Goal: Task Accomplishment & Management: Manage account settings

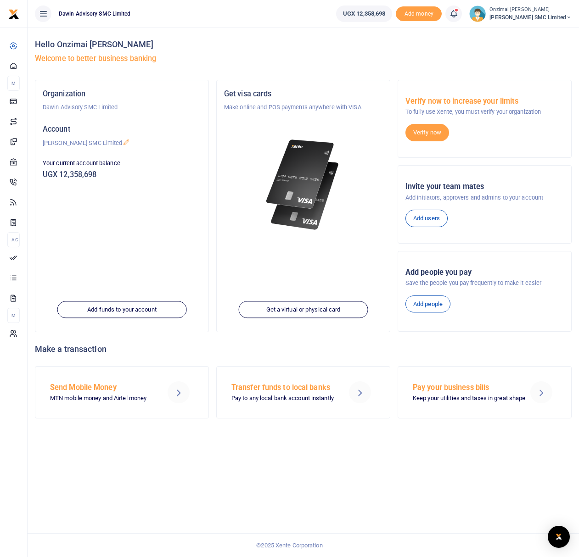
click at [457, 17] on icon at bounding box center [453, 14] width 9 height 10
click at [415, 65] on div "Transactions to act upon You have 17 awaiting for your to act on" at bounding box center [403, 65] width 102 height 16
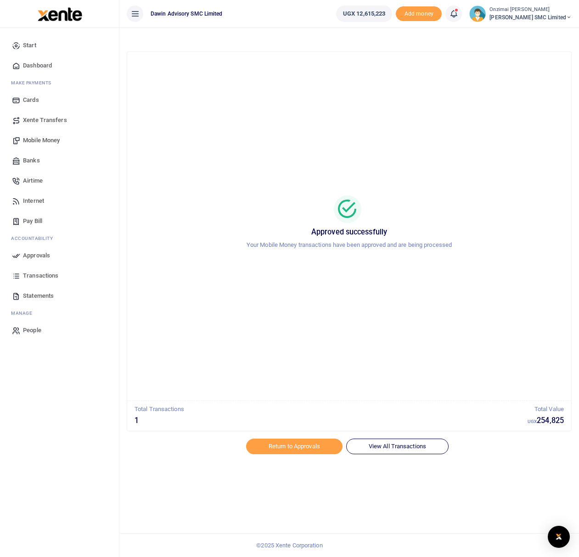
click at [458, 15] on icon at bounding box center [453, 14] width 9 height 10
click at [403, 69] on small "You have 3 awaiting for your to act on" at bounding box center [396, 69] width 89 height 6
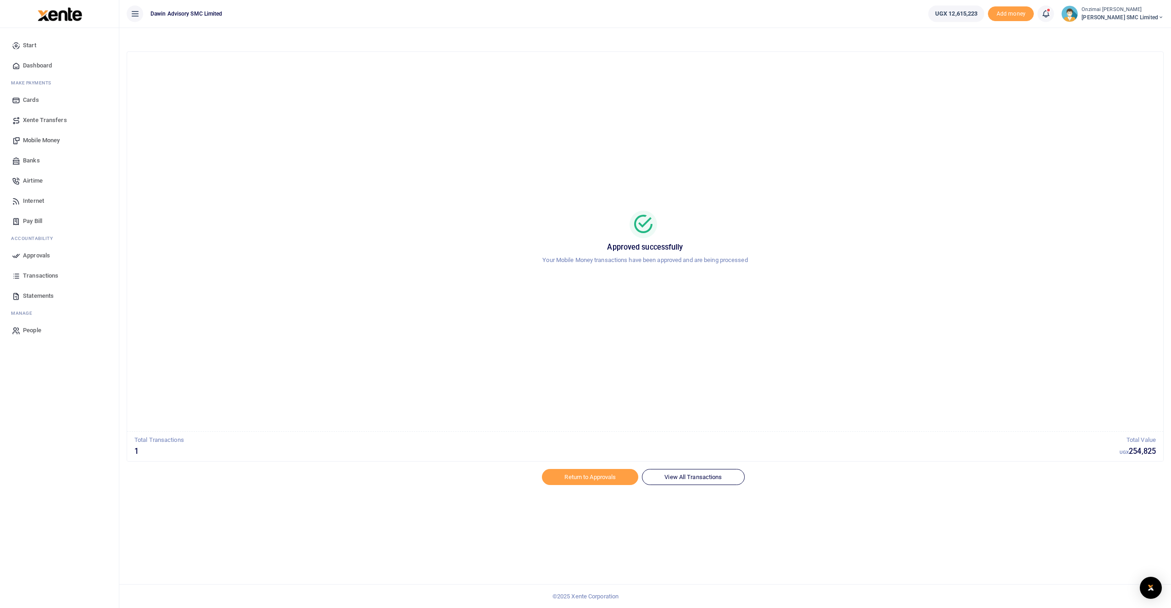
click at [578, 10] on icon at bounding box center [1045, 14] width 9 height 10
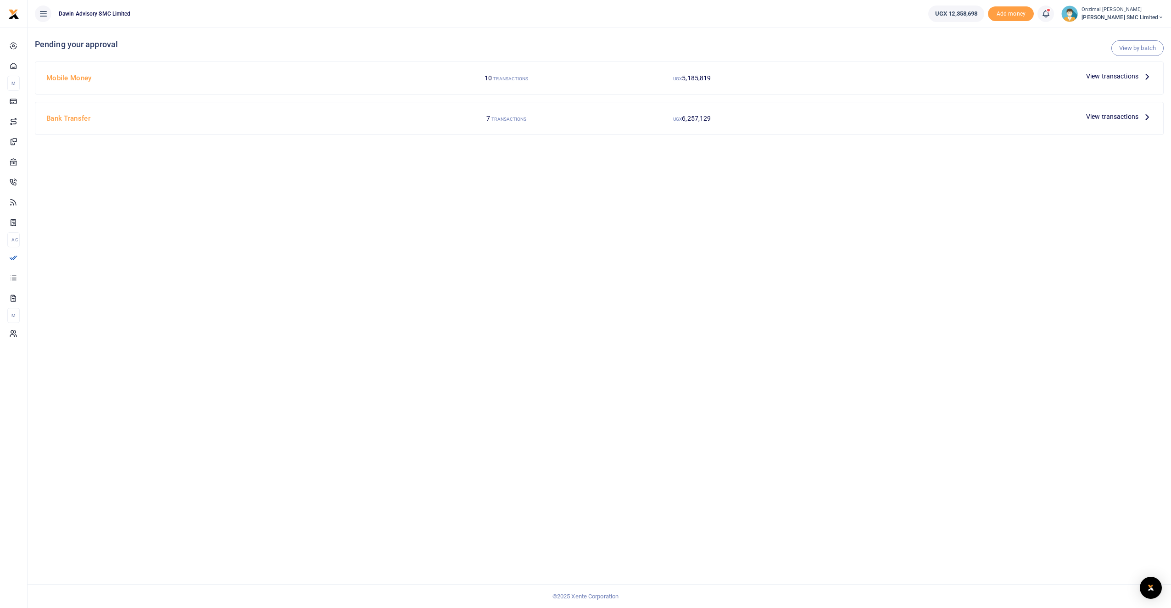
click at [1119, 75] on span "View transactions" at bounding box center [1112, 76] width 52 height 10
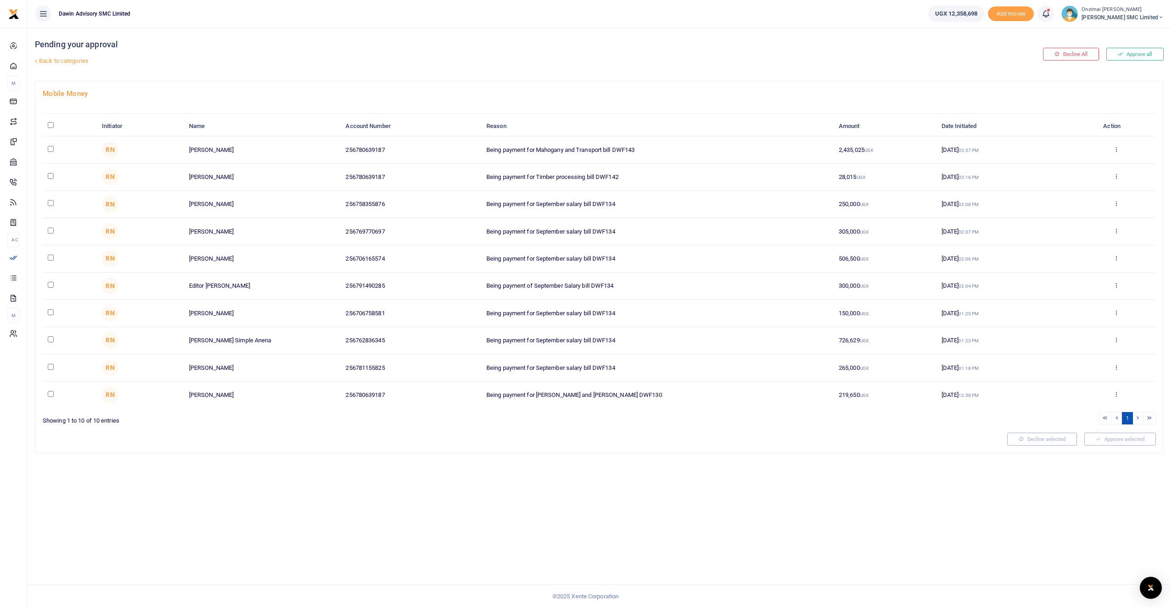
click at [52, 260] on input "checkbox" at bounding box center [51, 258] width 6 height 6
click at [50, 258] on input "checkbox" at bounding box center [51, 258] width 6 height 6
checkbox input "false"
drag, startPoint x: 188, startPoint y: 285, endPoint x: 246, endPoint y: 288, distance: 57.9
click at [246, 288] on td "Editor [PERSON_NAME]" at bounding box center [262, 286] width 157 height 27
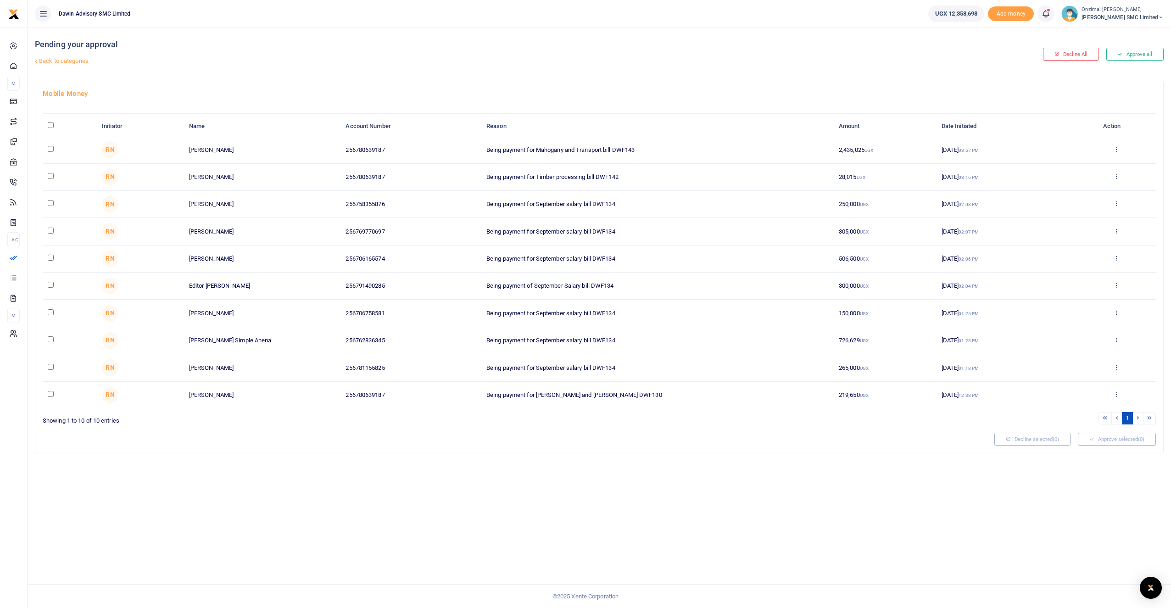
click at [46, 310] on td at bounding box center [70, 313] width 54 height 27
click at [49, 311] on input "checkbox" at bounding box center [51, 312] width 6 height 6
checkbox input "true"
click at [50, 340] on input "checkbox" at bounding box center [51, 339] width 6 height 6
checkbox input "true"
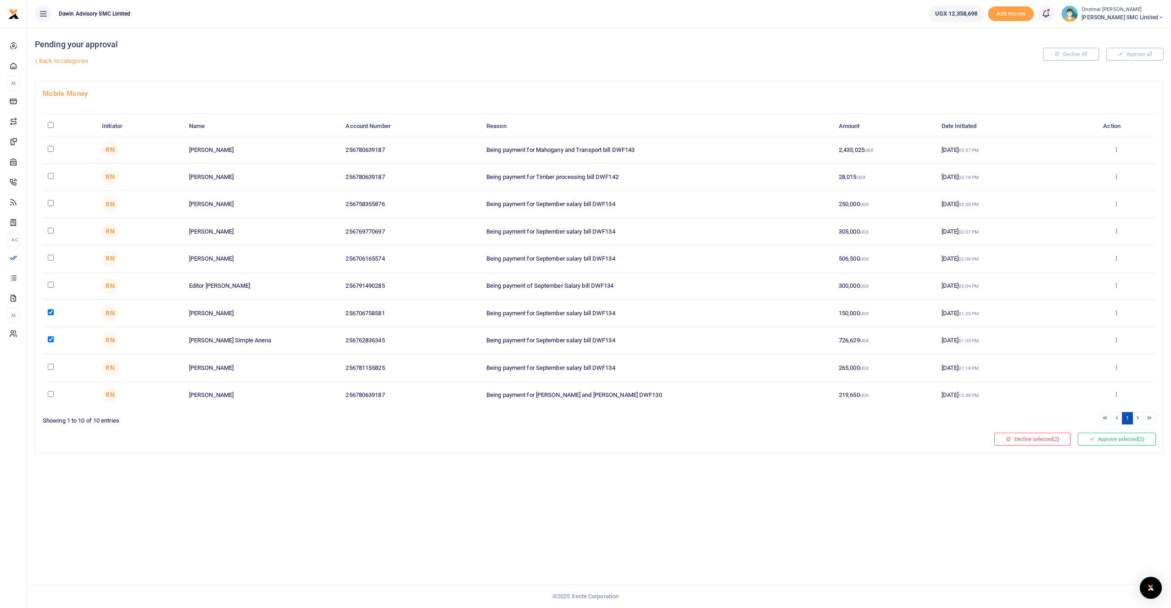
click at [55, 369] on td at bounding box center [70, 367] width 54 height 27
click at [53, 366] on input "checkbox" at bounding box center [51, 367] width 6 height 6
checkbox input "true"
click at [48, 256] on input "checkbox" at bounding box center [51, 258] width 6 height 6
checkbox input "true"
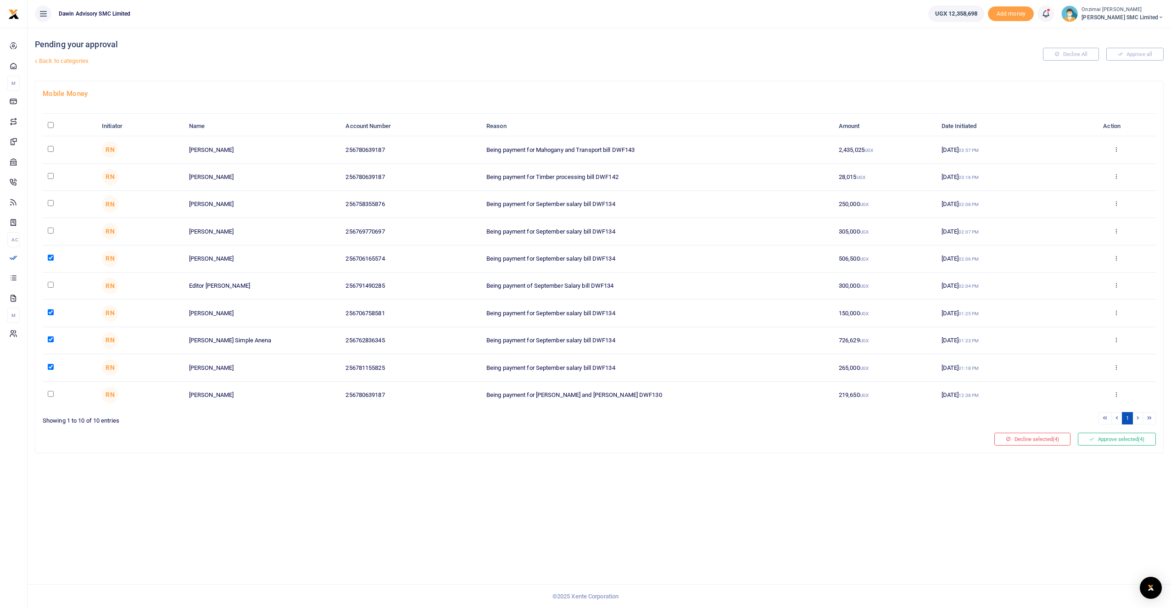
click at [48, 228] on input "checkbox" at bounding box center [51, 231] width 6 height 6
checkbox input "true"
click at [49, 205] on input "checkbox" at bounding box center [51, 203] width 6 height 6
checkbox input "true"
click at [51, 173] on input "checkbox" at bounding box center [51, 176] width 6 height 6
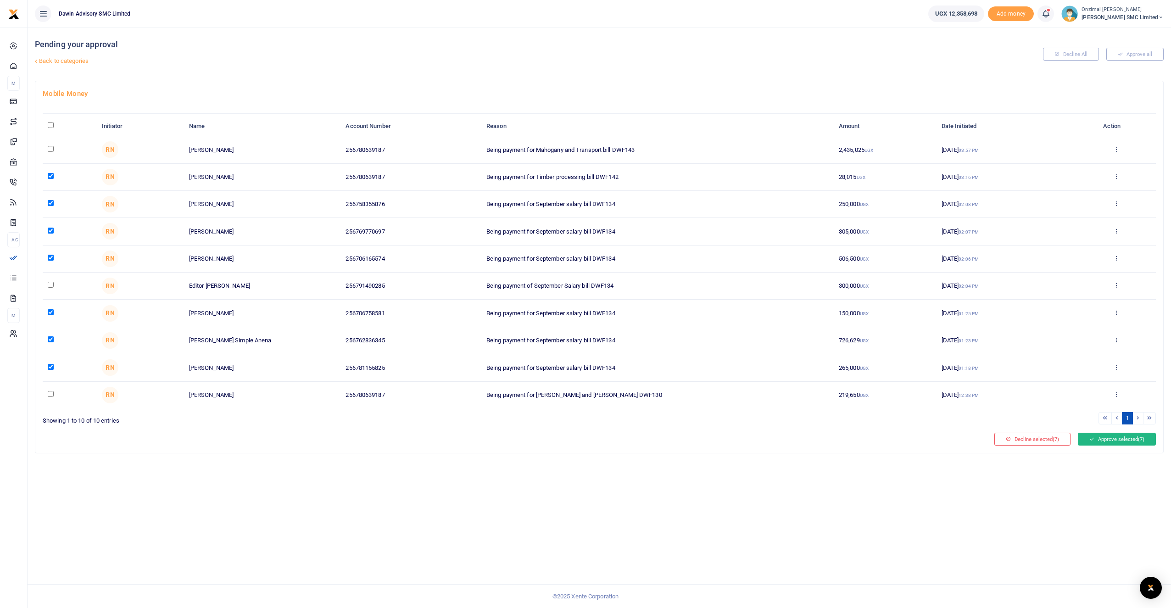
click at [1108, 436] on button "Approve selected (7)" at bounding box center [1117, 439] width 78 height 13
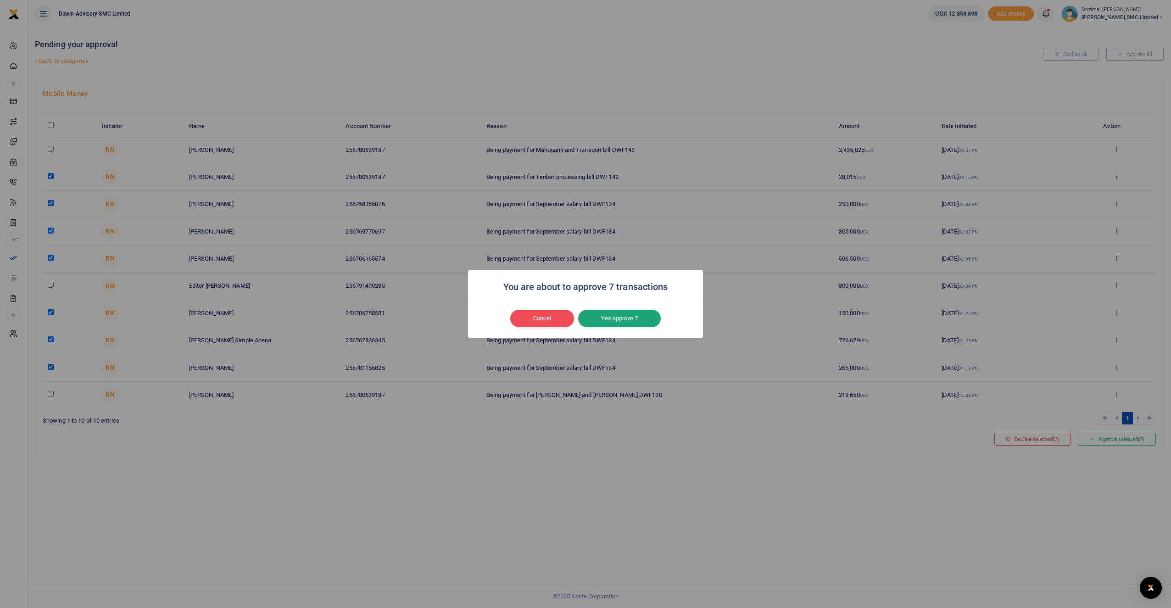
click at [606, 318] on button "Yes approve 7" at bounding box center [619, 318] width 83 height 17
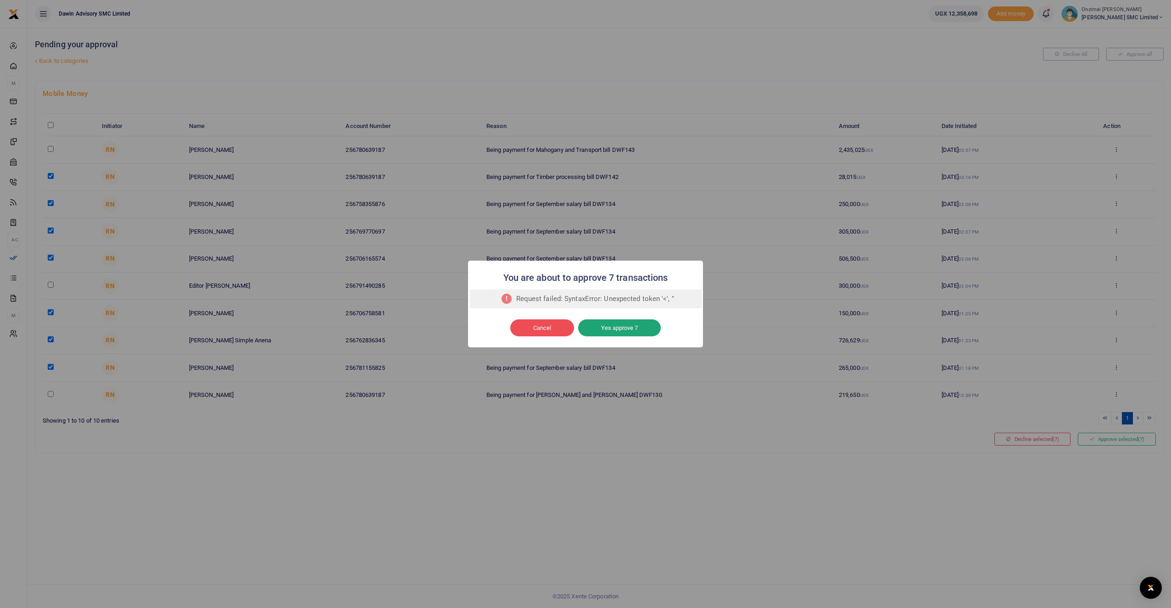
click at [602, 330] on button "Yes approve 7" at bounding box center [619, 327] width 83 height 17
click at [563, 330] on button "Cancel" at bounding box center [542, 327] width 64 height 17
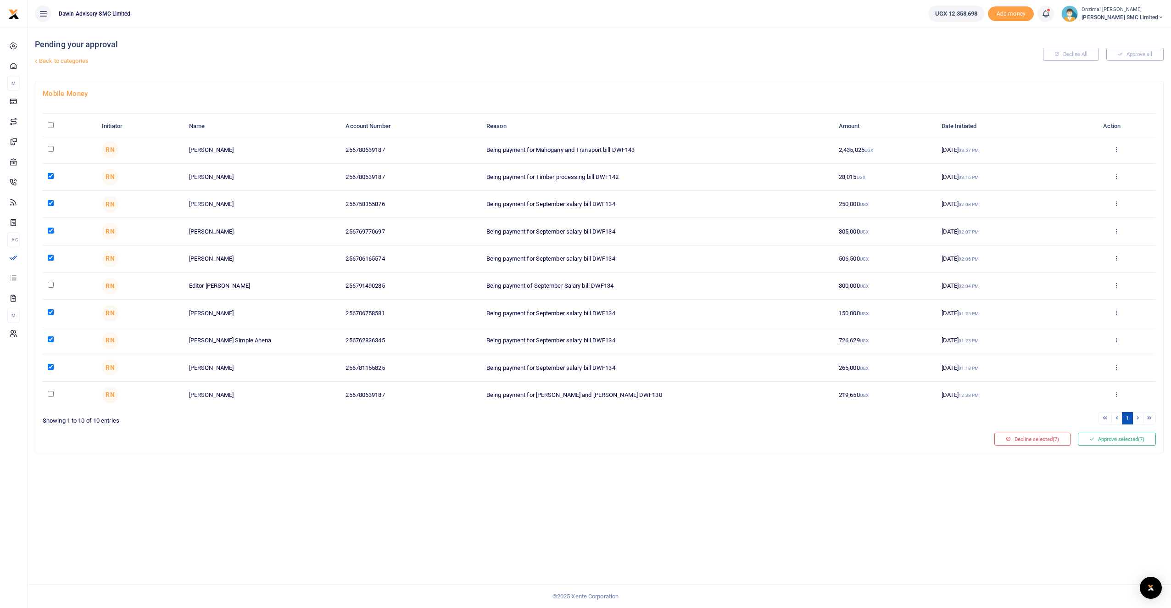
drag, startPoint x: 494, startPoint y: 468, endPoint x: 409, endPoint y: 444, distance: 88.8
click at [488, 467] on div "Pending your approval Back to categories Decline All Approve all Mobile Money I…" at bounding box center [600, 318] width 1144 height 581
click at [51, 175] on input "checkbox" at bounding box center [51, 176] width 6 height 6
click at [51, 173] on input "checkbox" at bounding box center [51, 176] width 6 height 6
checkbox input "true"
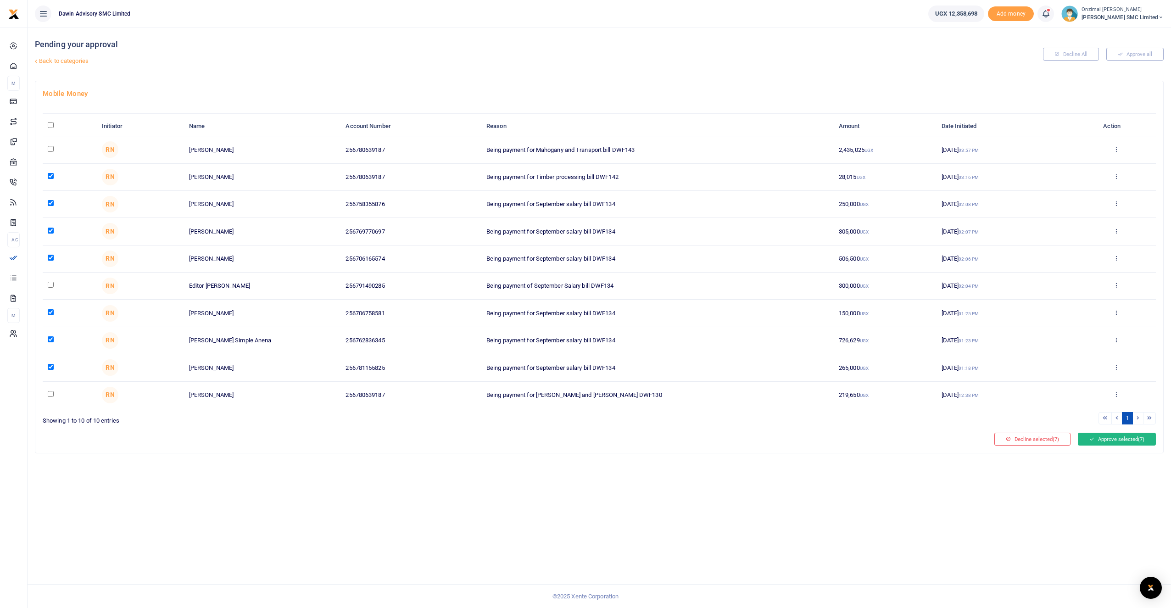
click at [1095, 437] on button "Approve selected (7)" at bounding box center [1117, 439] width 78 height 13
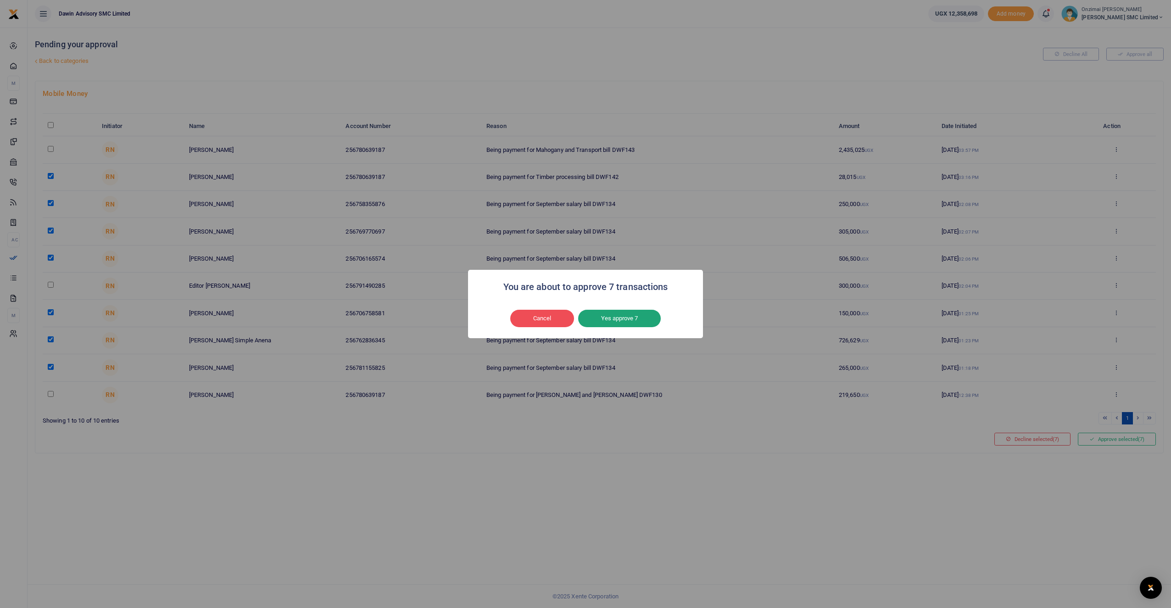
click at [633, 316] on button "Yes approve 7" at bounding box center [619, 318] width 83 height 17
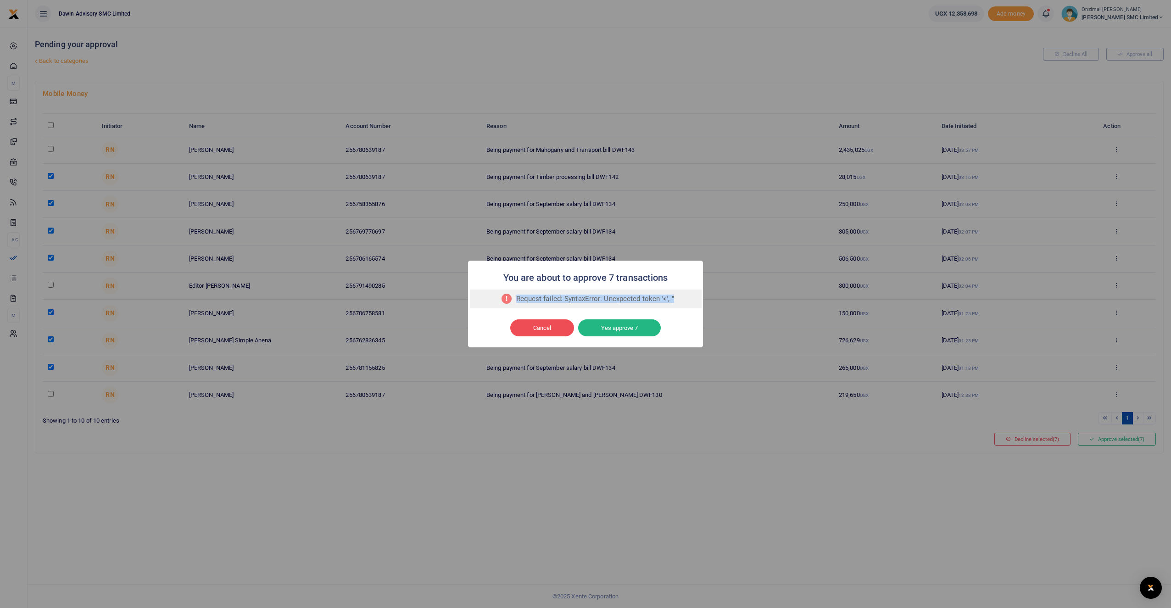
click at [672, 299] on div "Request failed: SyntaxError: Unexpected token '<', "" at bounding box center [586, 299] width 232 height 19
copy div "Request failed: SyntaxError: Unexpected token '<', ""
drag, startPoint x: 1136, startPoint y: 574, endPoint x: 1139, endPoint y: 578, distance: 5.0
click at [1136, 574] on div "You are about to approve 7 transactions × Request failed: SyntaxError: Unexpect…" at bounding box center [585, 304] width 1171 height 608
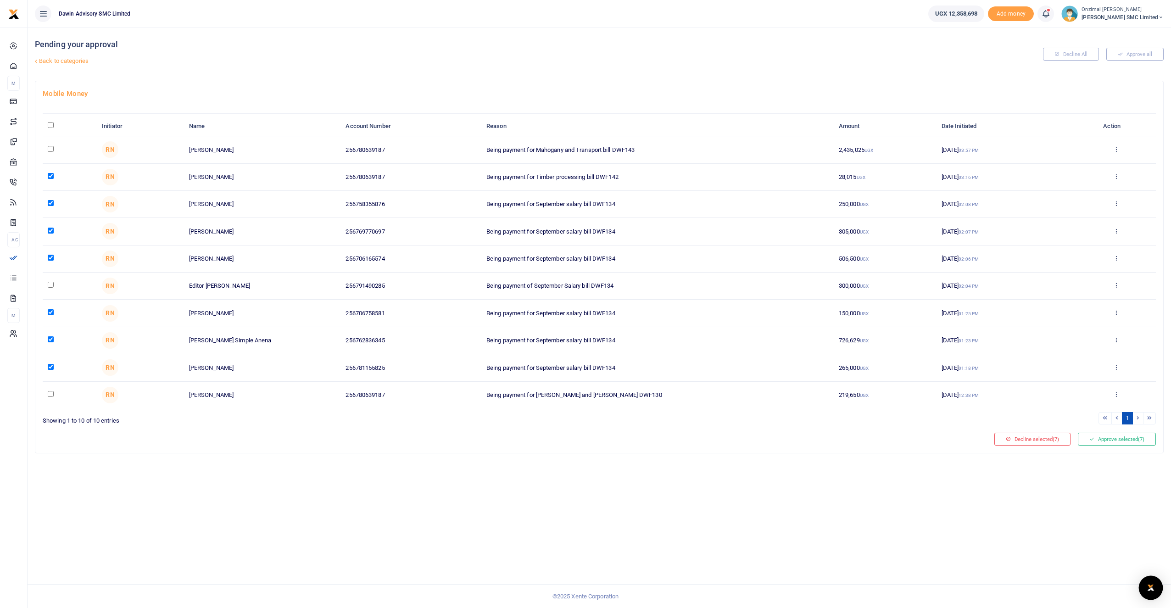
click at [1149, 587] on img "Open Intercom Messenger" at bounding box center [1151, 587] width 12 height 11
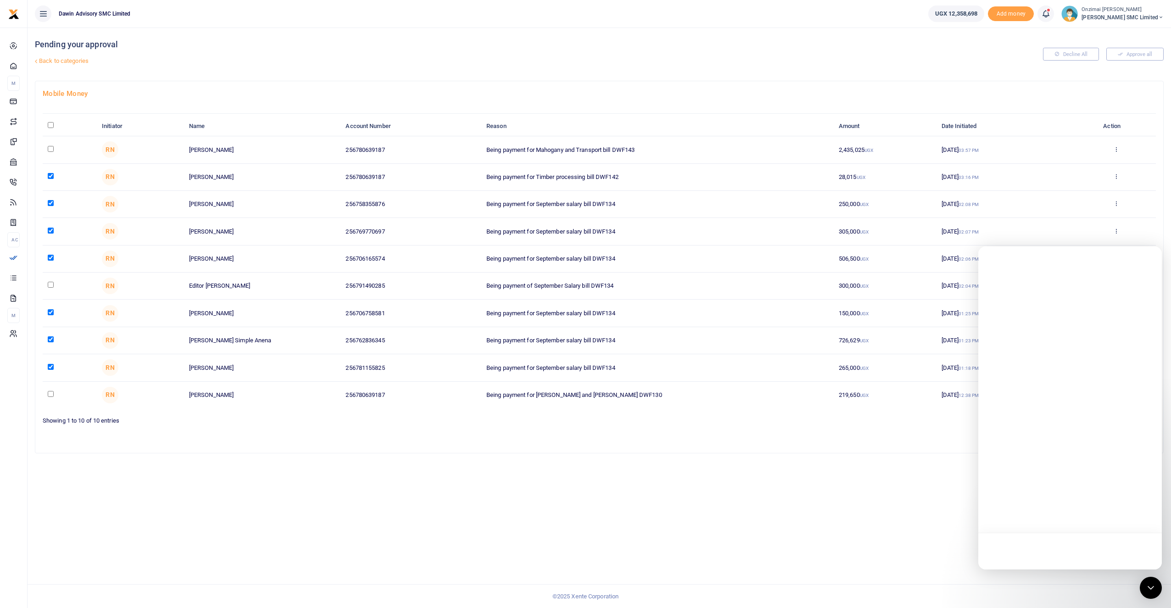
click at [1025, 557] on div at bounding box center [1071, 551] width 184 height 37
click at [1143, 583] on div "Open Intercom Messenger" at bounding box center [1151, 588] width 24 height 24
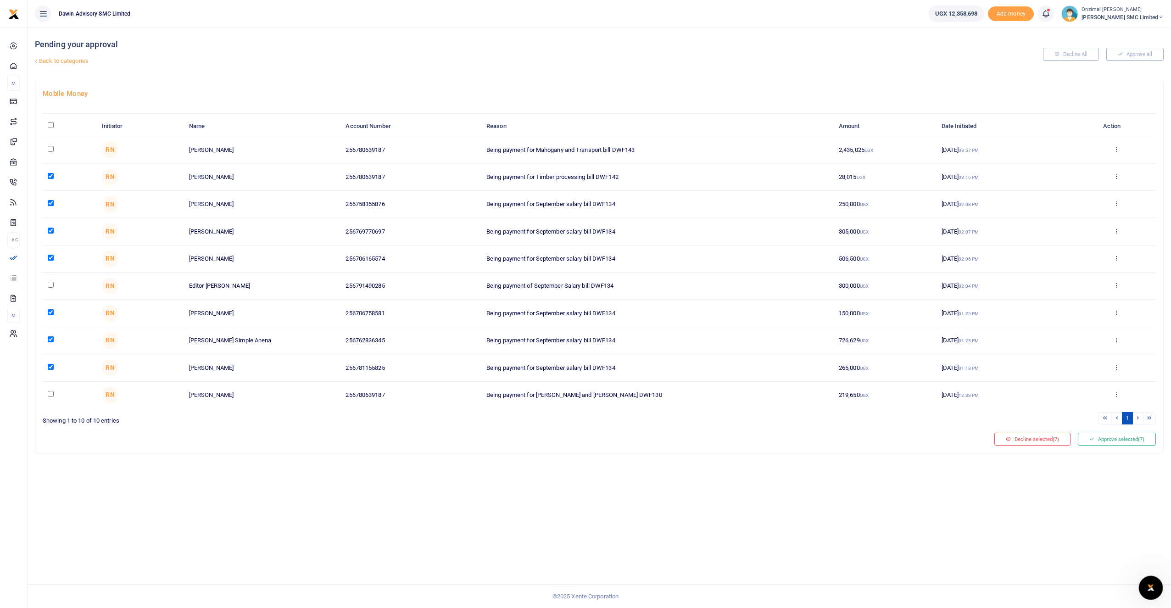
click at [1148, 578] on div "Open Intercom Messenger" at bounding box center [1150, 586] width 30 height 30
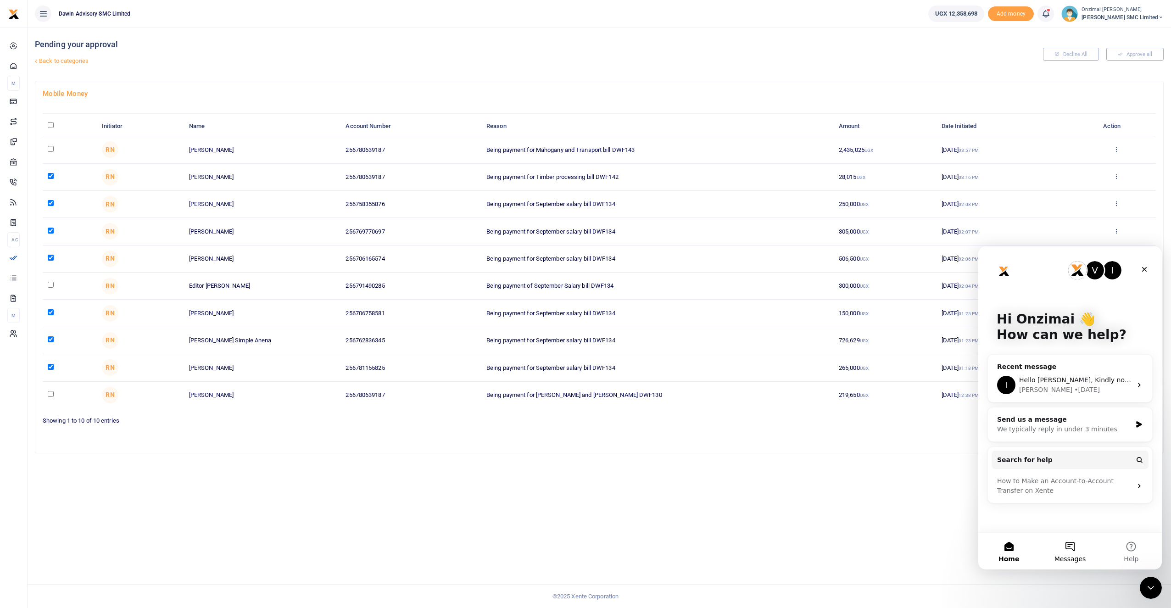
click at [1072, 548] on button "Messages" at bounding box center [1070, 551] width 61 height 37
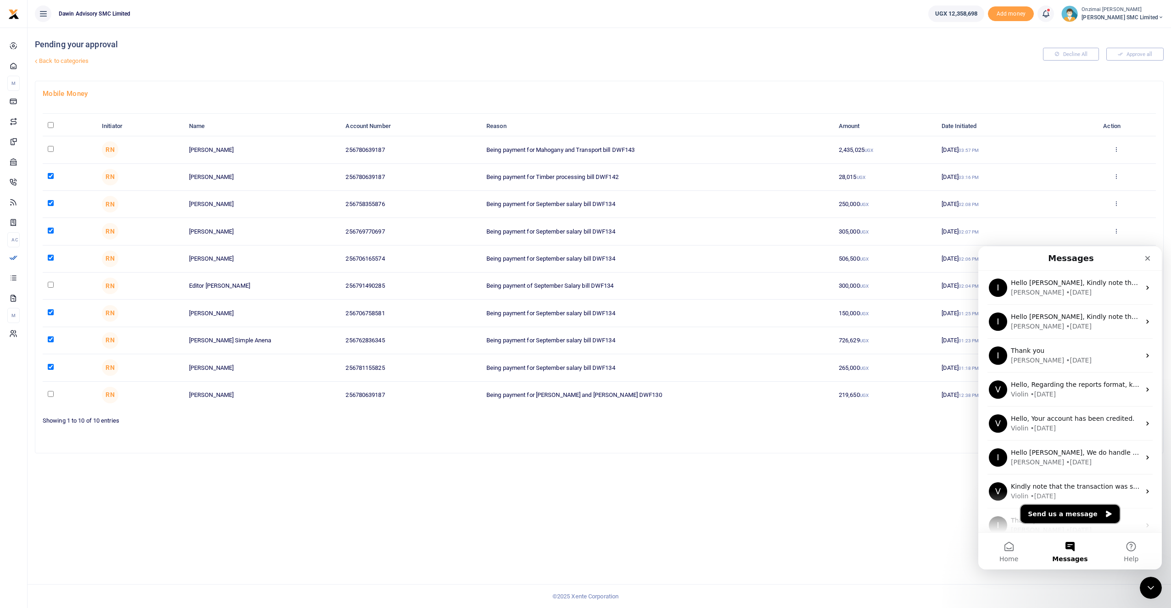
click at [1057, 514] on button "Send us a message" at bounding box center [1070, 514] width 99 height 18
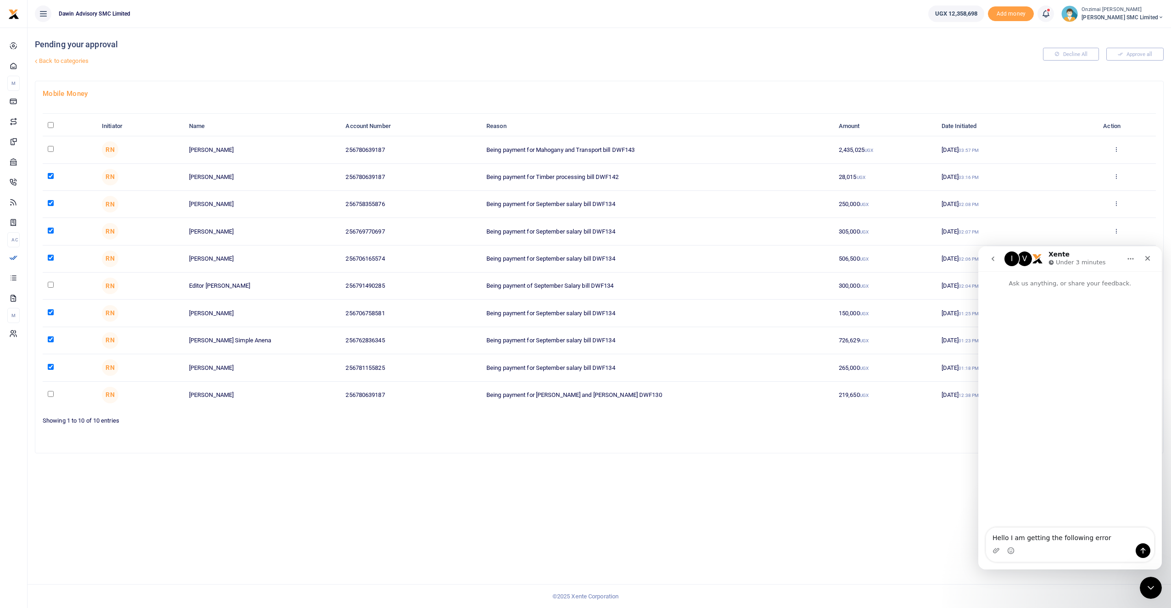
type textarea "Hello I am getting the following error Request failed: SyntaxError: Unexpected …"
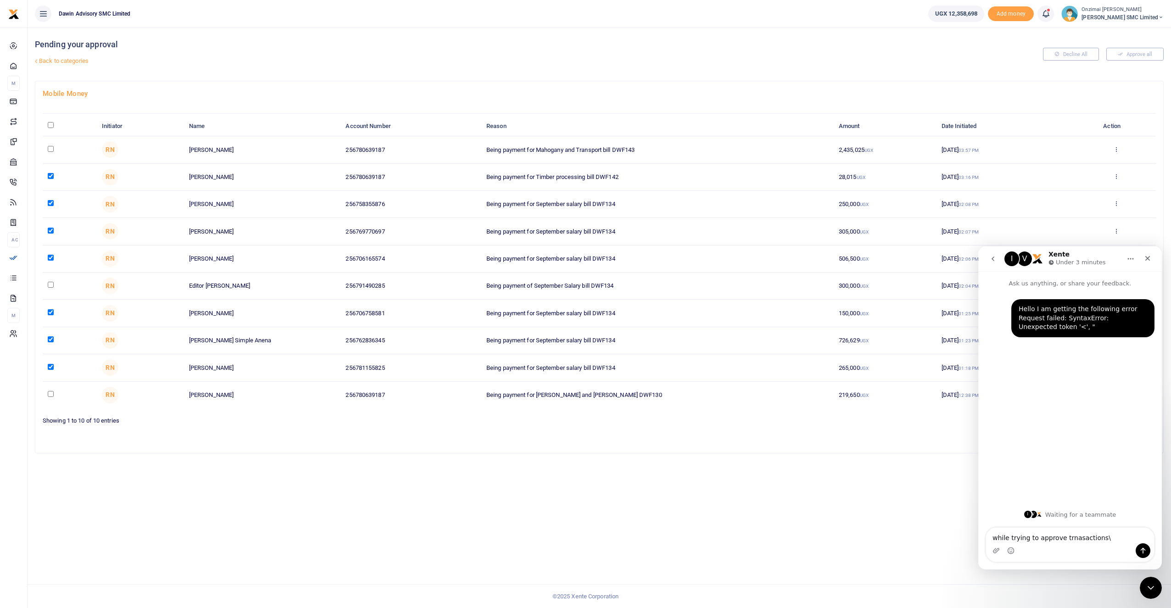
type textarea "while trying to approve trnasactions"
click at [1145, 260] on icon "Close" at bounding box center [1147, 258] width 7 height 7
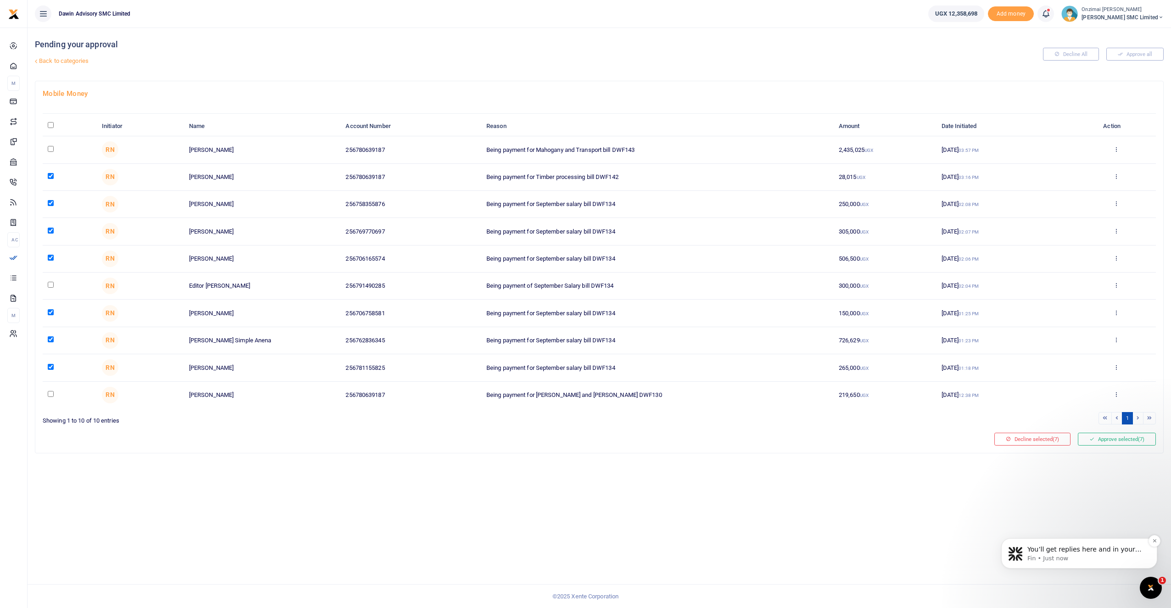
click at [1120, 553] on span "You’ll get replies here and in your email: ✉️ daniel@dawinadvisory.com Our usua…" at bounding box center [1085, 568] width 114 height 44
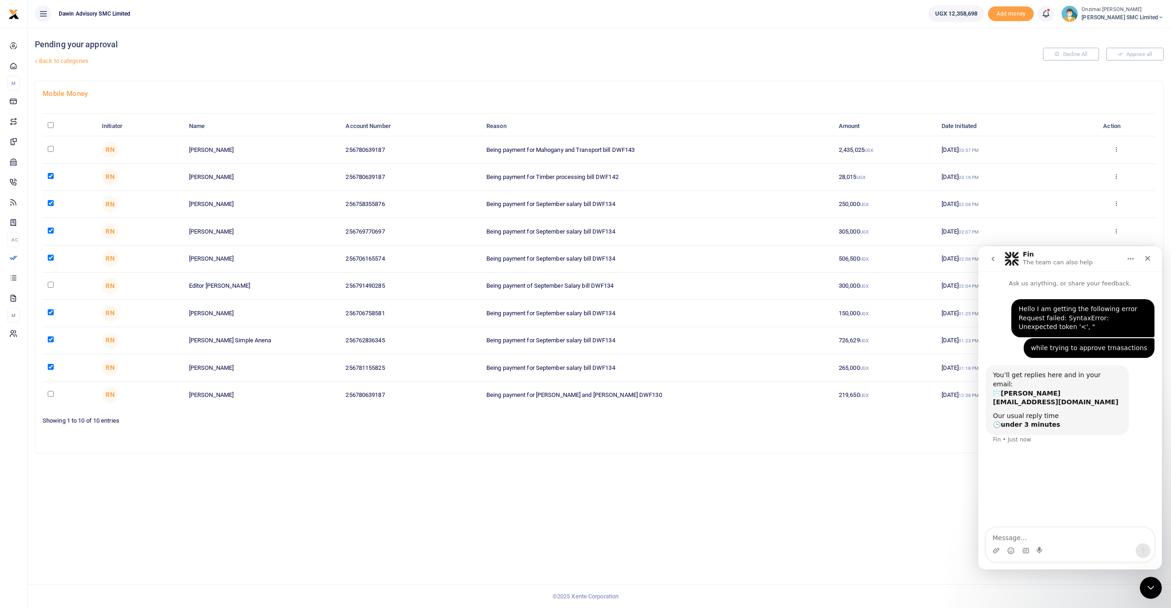
click at [84, 62] on link "Back to categories" at bounding box center [409, 61] width 753 height 16
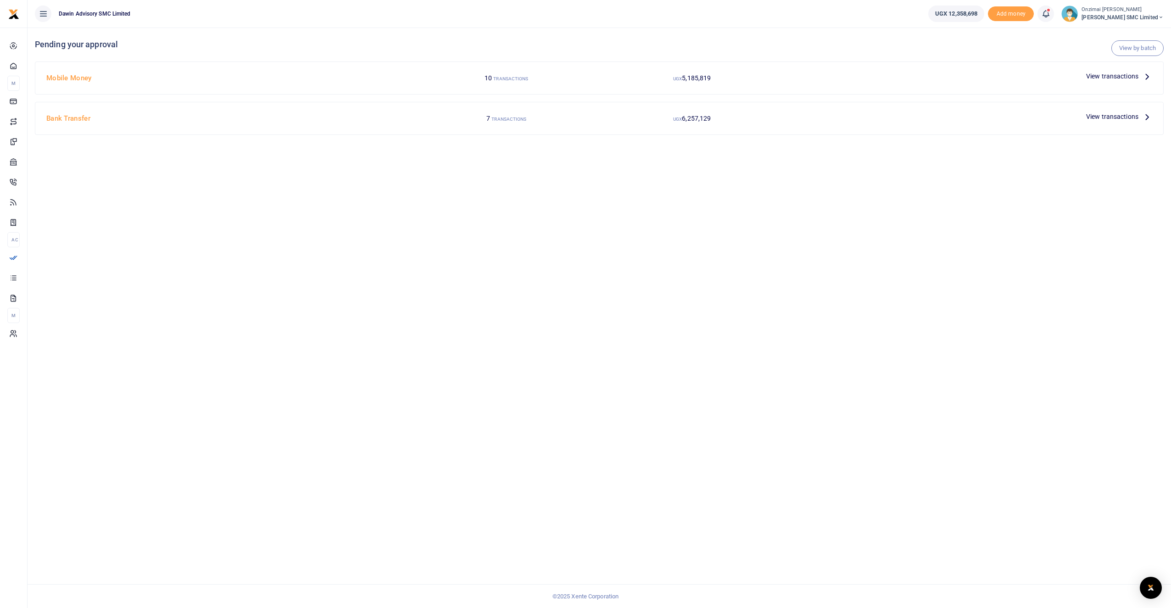
click at [1099, 78] on span "View transactions" at bounding box center [1112, 76] width 52 height 10
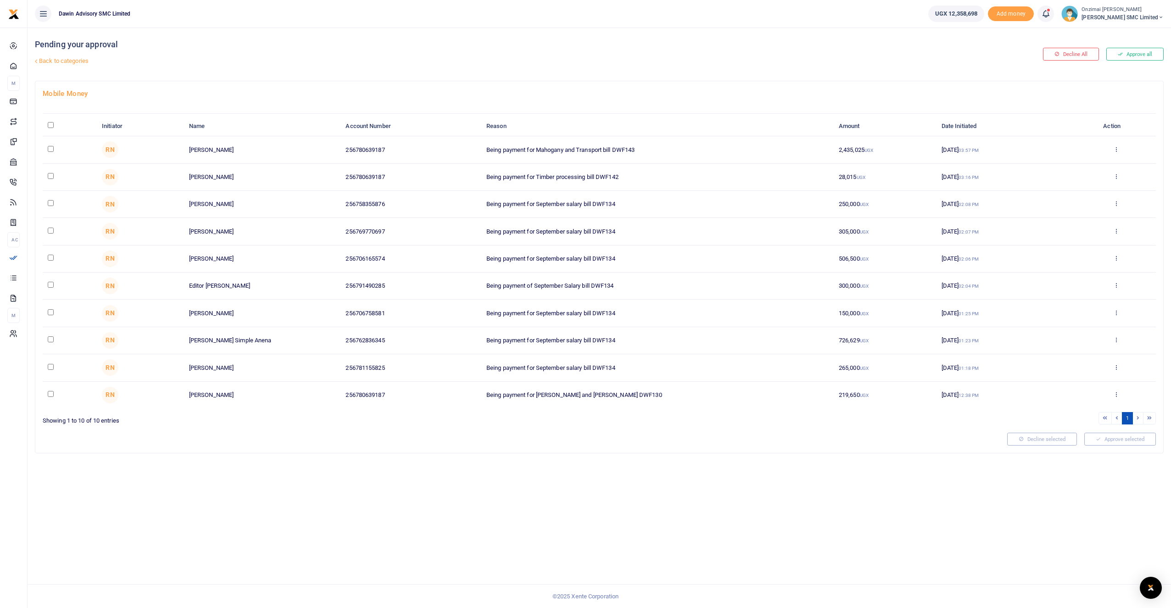
click at [50, 175] on input "checkbox" at bounding box center [51, 176] width 6 height 6
checkbox input "true"
click at [50, 201] on input "checkbox" at bounding box center [51, 203] width 6 height 6
checkbox input "true"
click at [49, 231] on input "checkbox" at bounding box center [51, 231] width 6 height 6
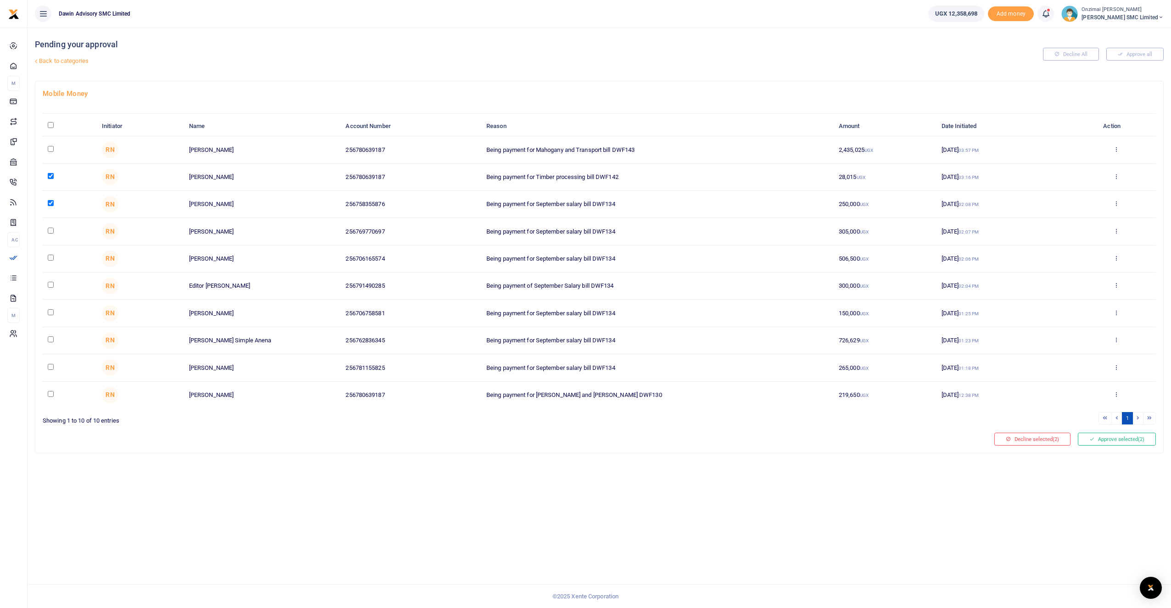
checkbox input "true"
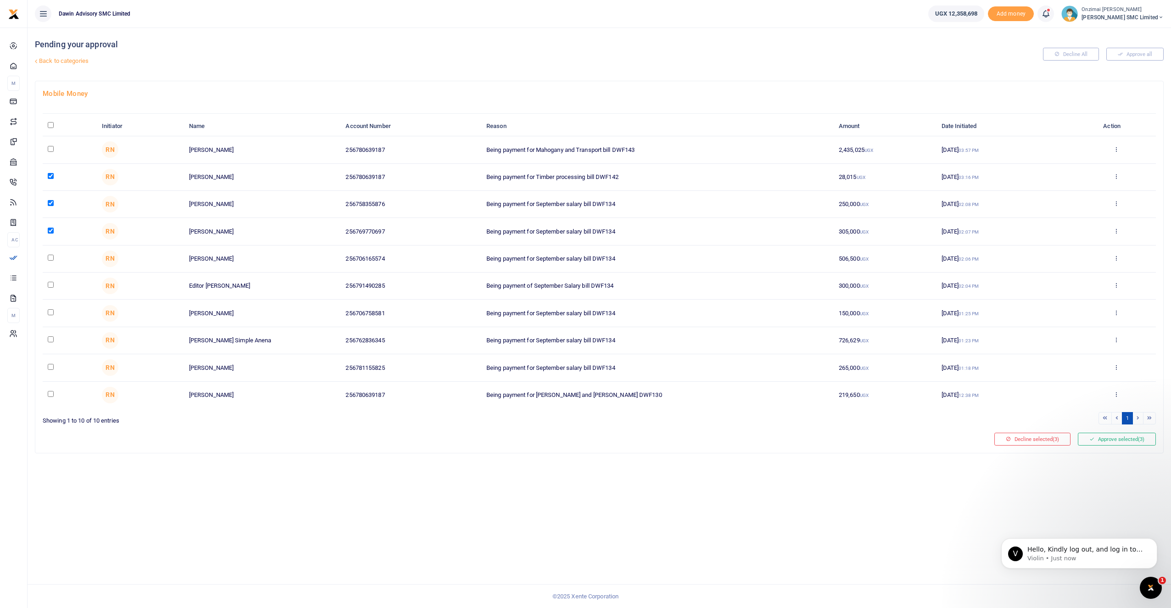
click at [53, 260] on input "checkbox" at bounding box center [51, 258] width 6 height 6
checkbox input "true"
click at [50, 313] on input "checkbox" at bounding box center [51, 312] width 6 height 6
checkbox input "true"
click at [48, 341] on input "checkbox" at bounding box center [51, 339] width 6 height 6
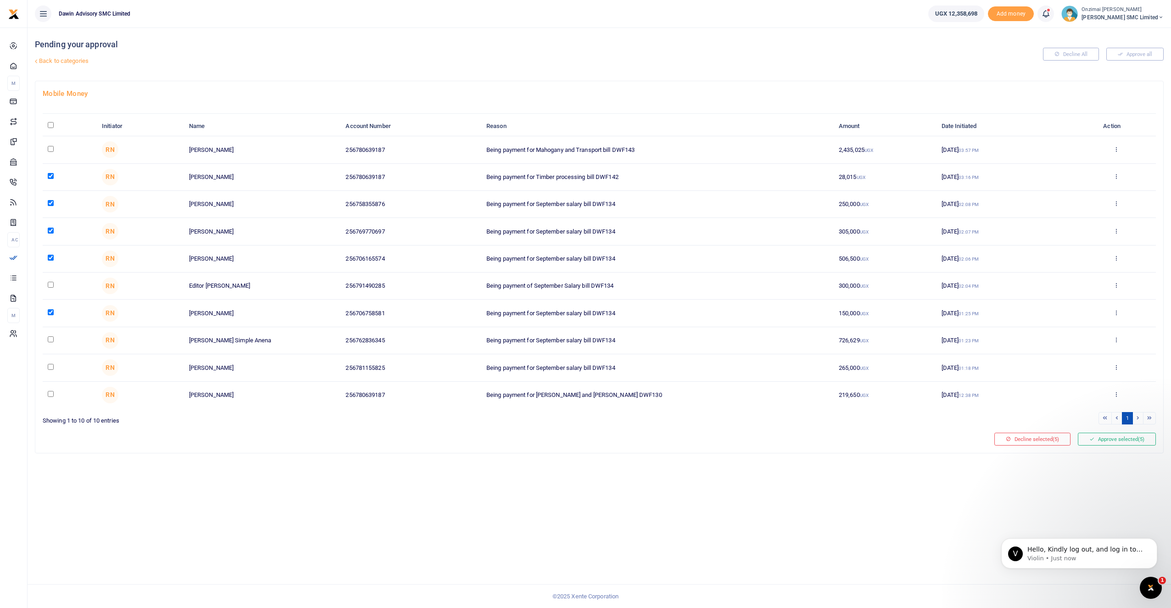
checkbox input "true"
click at [52, 373] on td at bounding box center [70, 367] width 54 height 27
click at [54, 366] on td at bounding box center [70, 367] width 54 height 27
click at [49, 367] on input "checkbox" at bounding box center [51, 367] width 6 height 6
checkbox input "true"
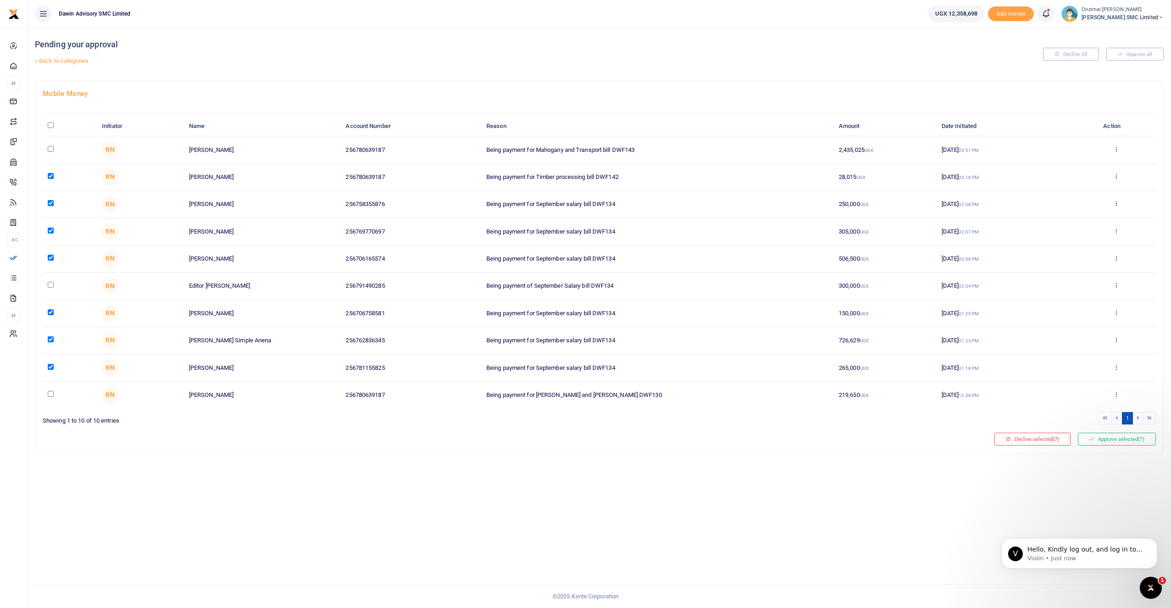
click at [53, 173] on input "checkbox" at bounding box center [51, 176] width 6 height 6
checkbox input "false"
click at [1085, 432] on div "Mobile Money Initiator Name Account Number Reason Amount Date Initiated Action …" at bounding box center [599, 267] width 1128 height 372
click at [1093, 438] on button "Approve selected (6)" at bounding box center [1117, 439] width 78 height 13
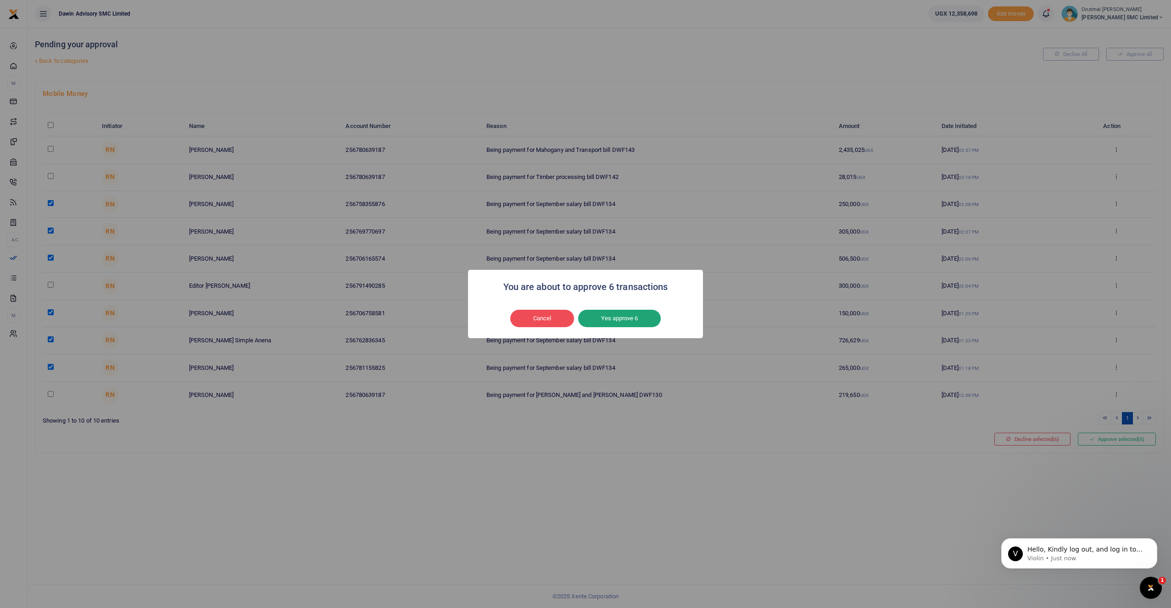
click at [619, 322] on button "Yes approve 6" at bounding box center [619, 318] width 83 height 17
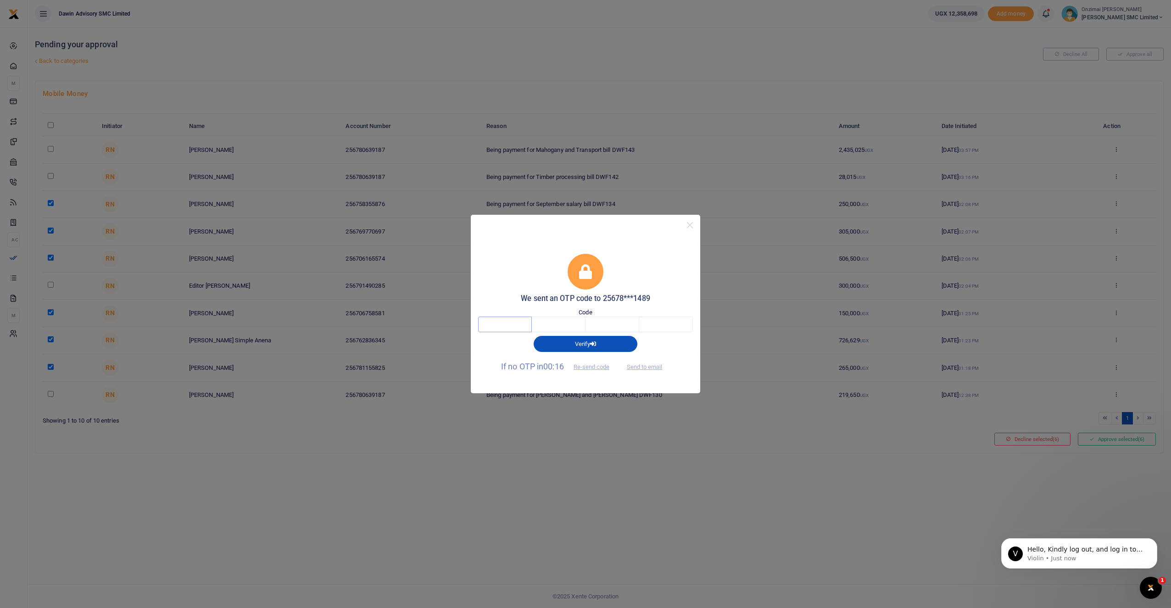
click at [494, 319] on input "text" at bounding box center [505, 325] width 54 height 16
type input "2"
type input "4"
type input "2"
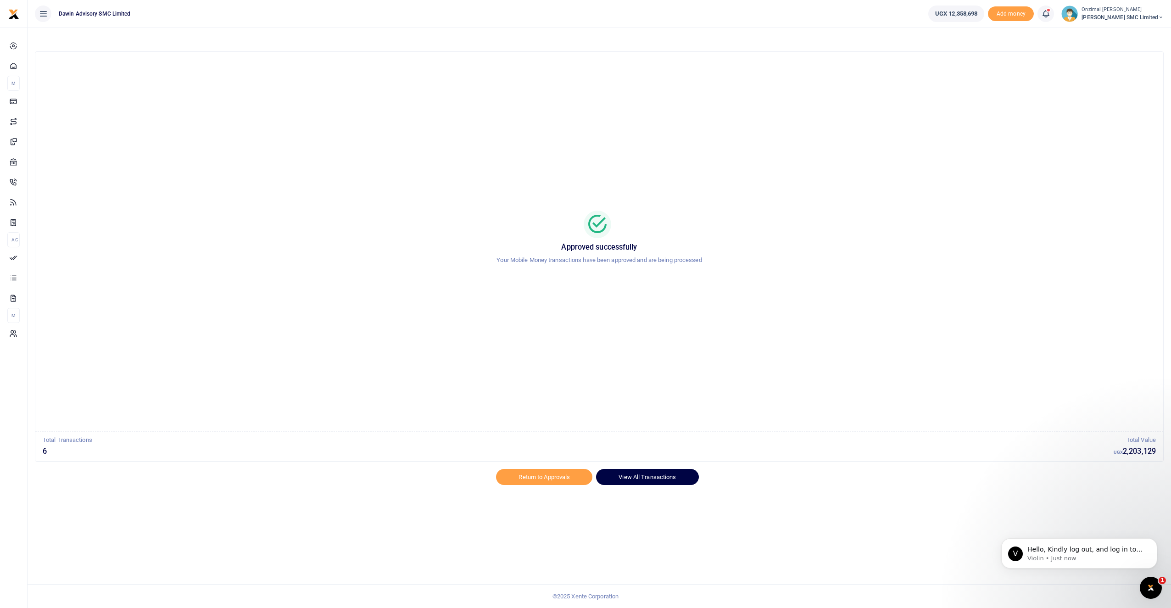
click at [625, 484] on link "View All Transactions" at bounding box center [647, 477] width 102 height 16
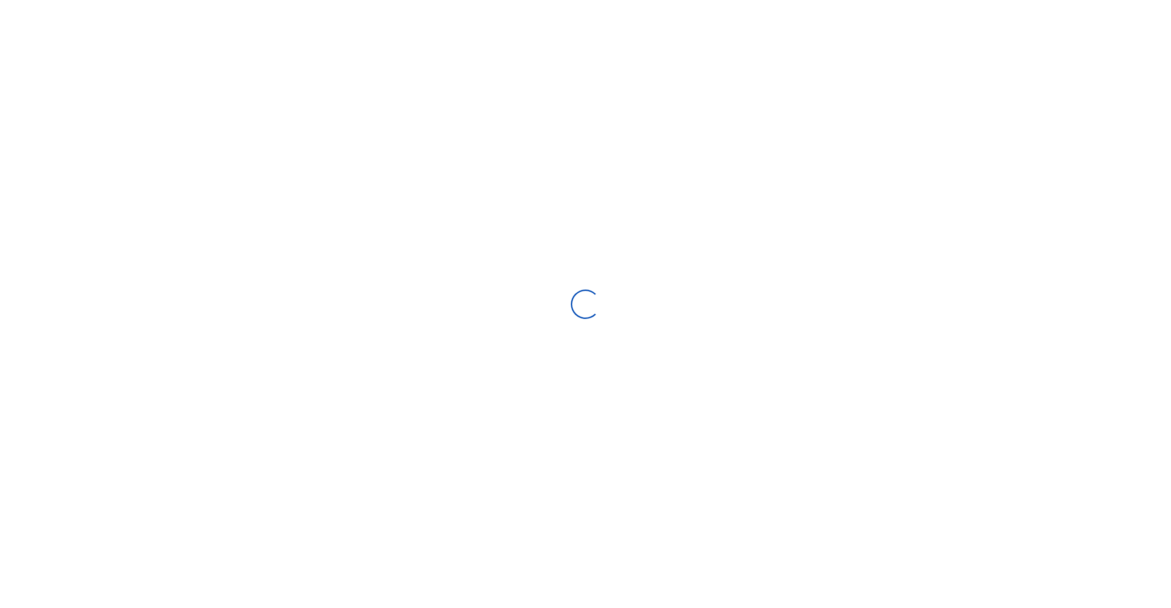
select select
type input "09/02/2025 - 10/01/2025"
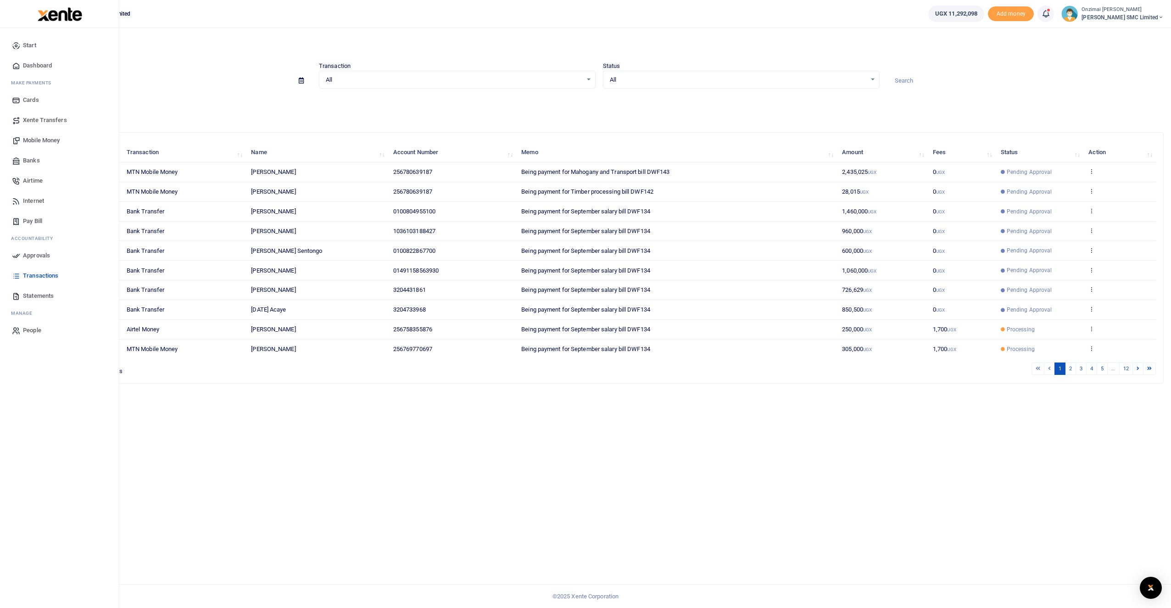
click at [31, 257] on span "Approvals" at bounding box center [36, 255] width 27 height 9
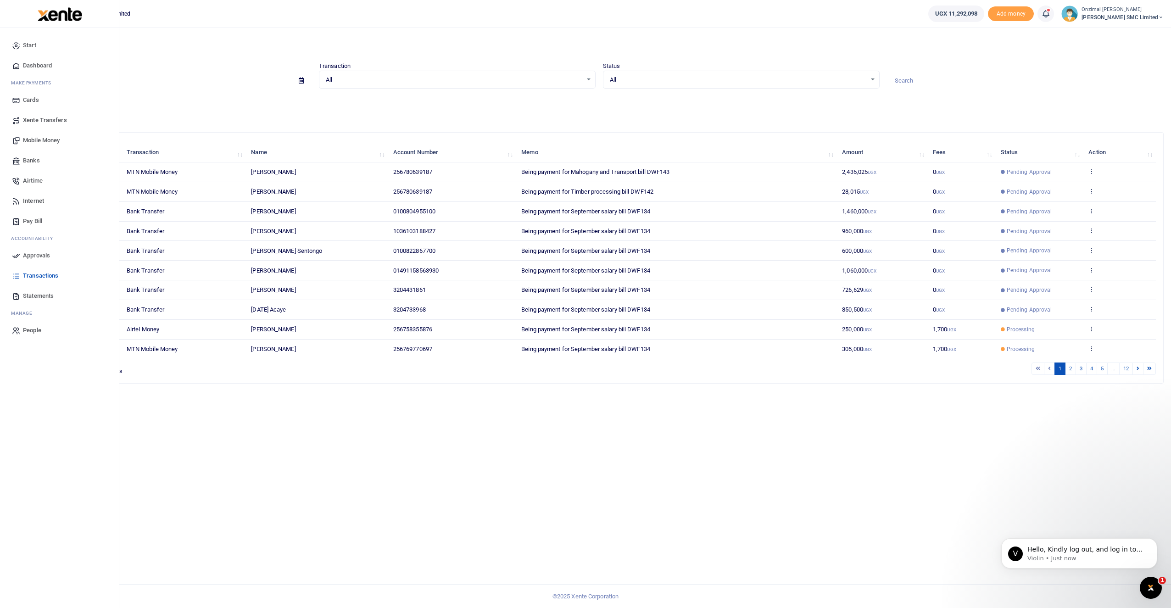
click at [37, 255] on span "Approvals" at bounding box center [36, 255] width 27 height 9
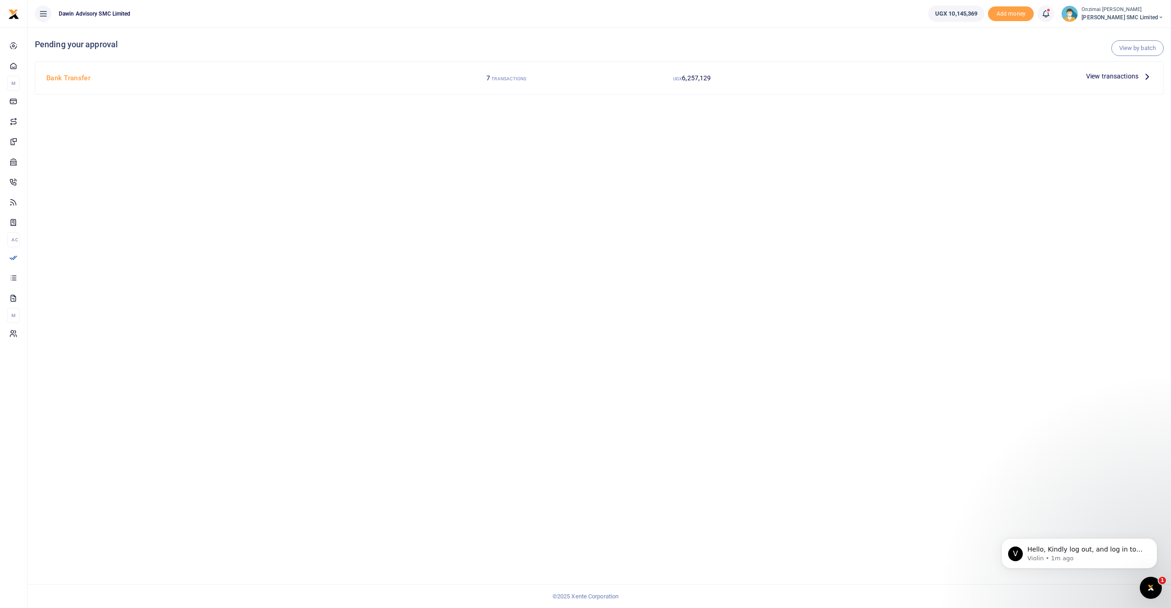
click at [1130, 82] on div "View transactions" at bounding box center [1119, 76] width 73 height 14
click at [1121, 78] on span "View transactions" at bounding box center [1112, 76] width 52 height 10
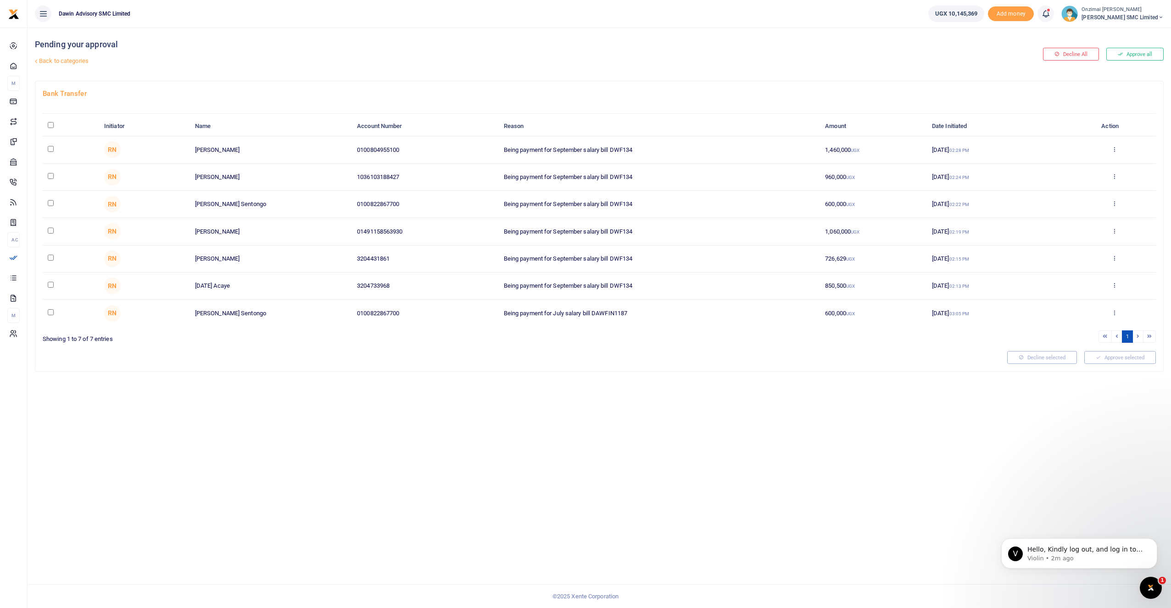
click at [50, 150] on input "checkbox" at bounding box center [51, 149] width 6 height 6
checkbox input "true"
click at [53, 176] on input "checkbox" at bounding box center [51, 176] width 6 height 6
checkbox input "true"
click at [49, 232] on input "checkbox" at bounding box center [51, 231] width 6 height 6
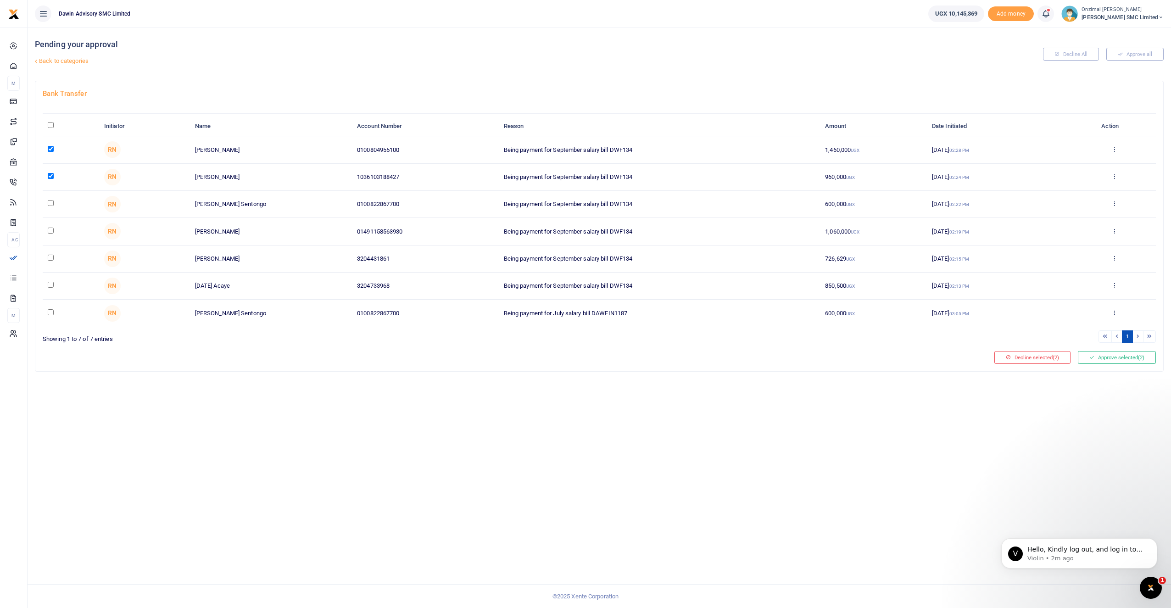
checkbox input "true"
click at [49, 259] on input "checkbox" at bounding box center [51, 258] width 6 height 6
checkbox input "true"
click at [52, 285] on input "checkbox" at bounding box center [51, 285] width 6 height 6
checkbox input "true"
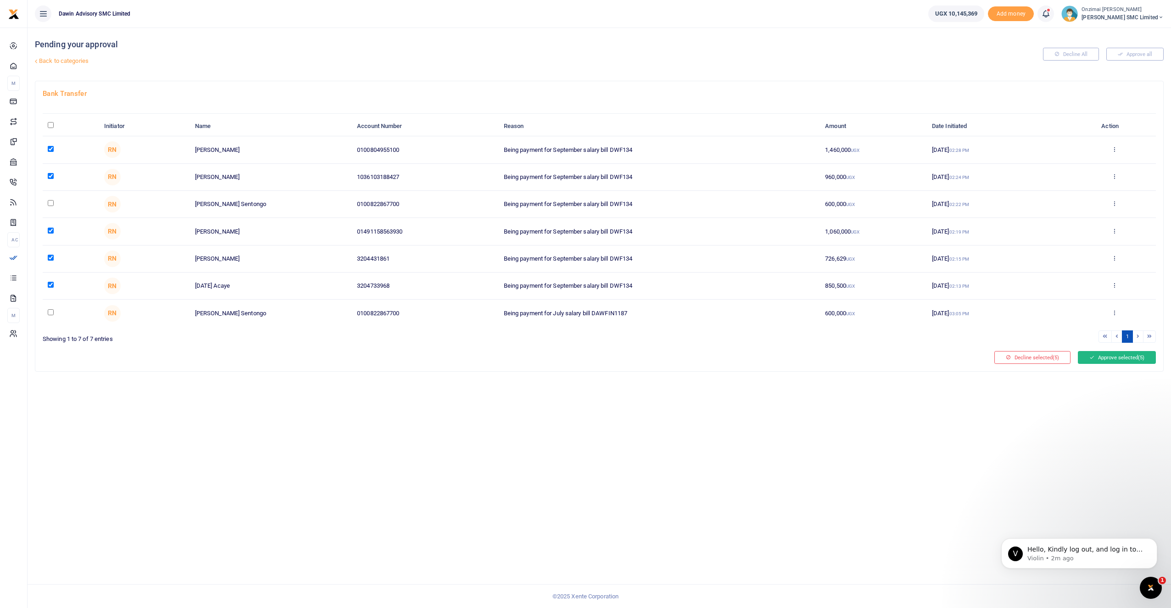
click at [1094, 359] on button "Approve selected (5)" at bounding box center [1117, 357] width 78 height 13
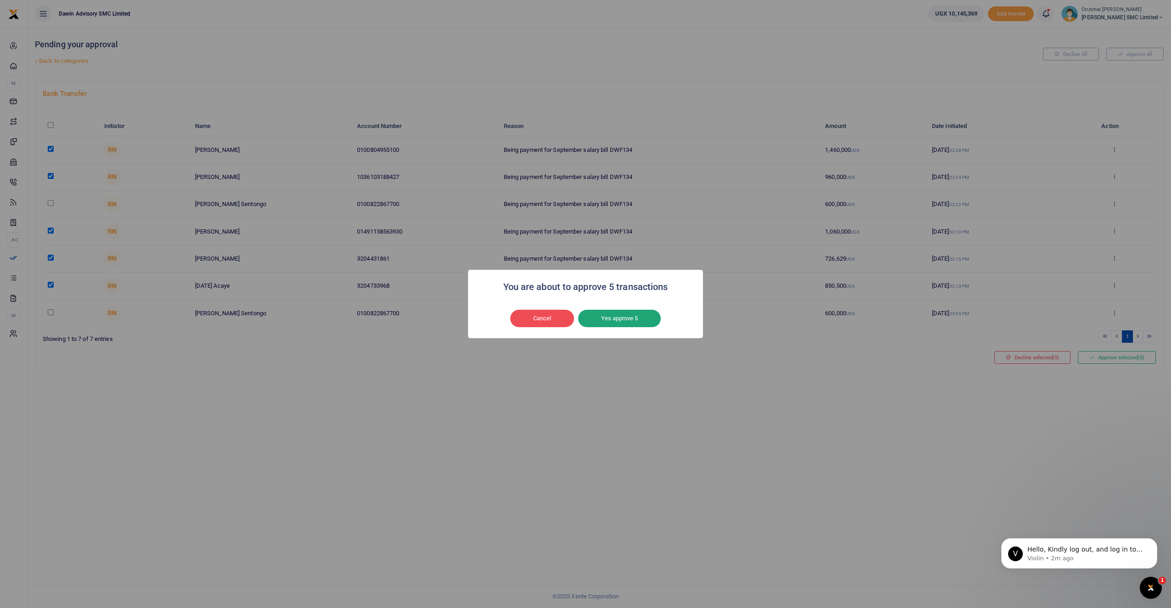
click at [604, 319] on button "Yes approve 5" at bounding box center [619, 318] width 83 height 17
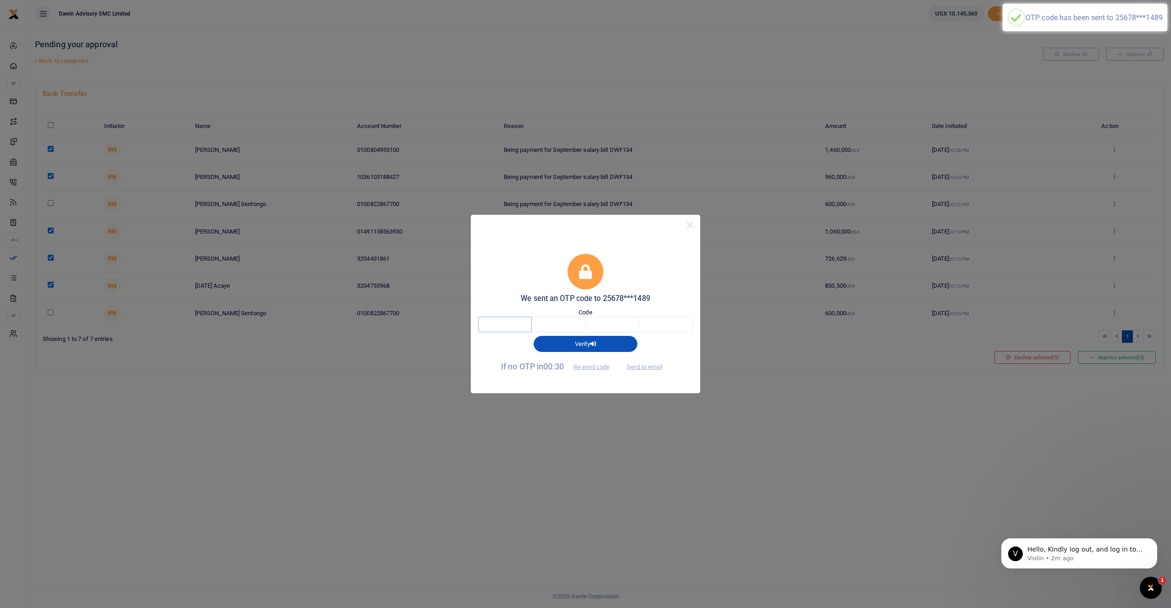
click at [517, 324] on input "text" at bounding box center [505, 325] width 54 height 16
type input "3"
type input "1"
type input "8"
type input "3"
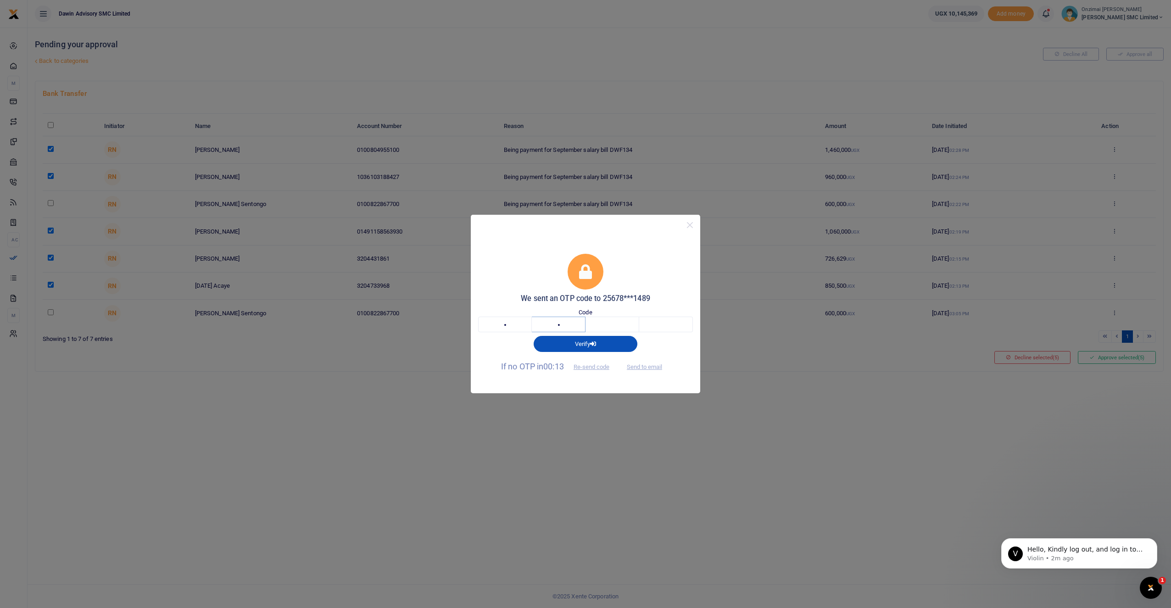
type input "1"
type input "5"
type input "8"
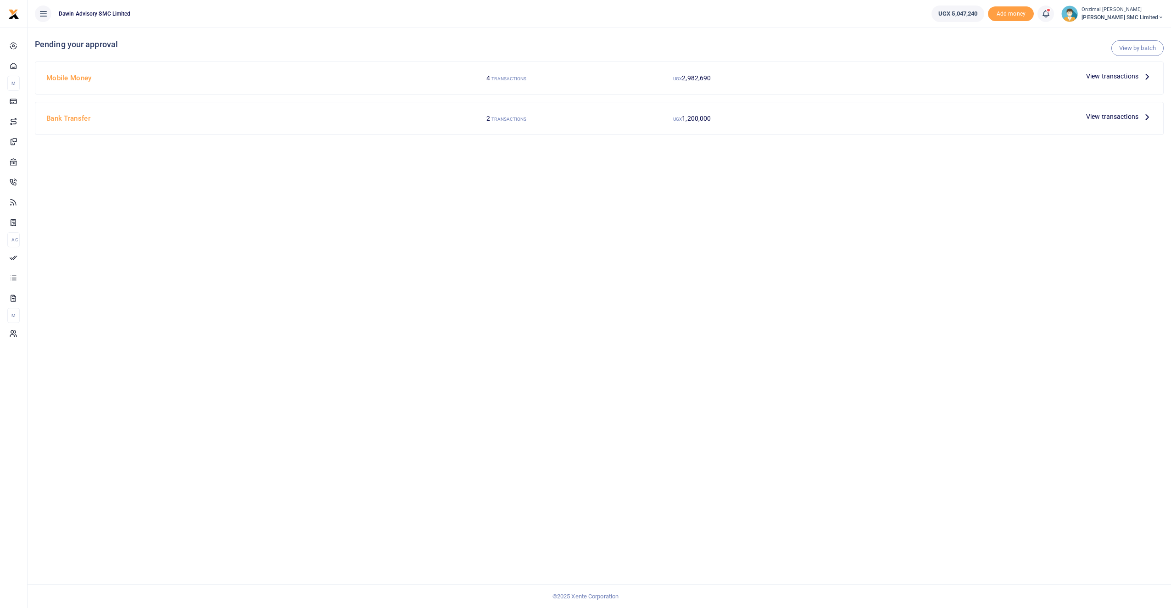
click at [1093, 74] on span "View transactions" at bounding box center [1112, 76] width 52 height 10
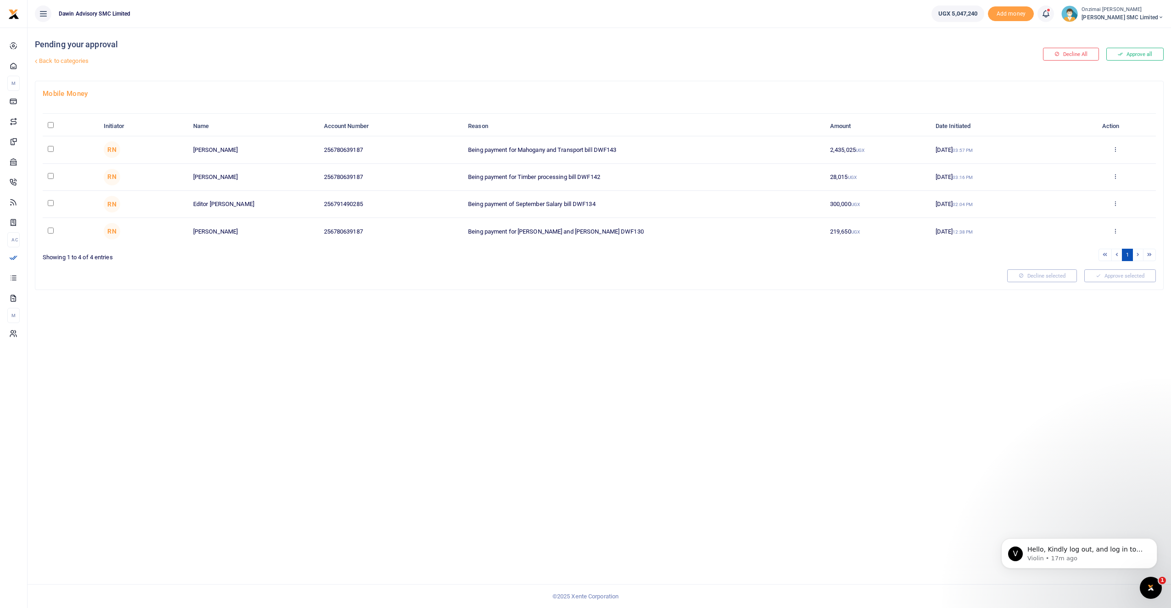
click at [48, 203] on input "checkbox" at bounding box center [51, 203] width 6 height 6
checkbox input "true"
click at [1117, 276] on button "Approve selected (1)" at bounding box center [1117, 275] width 78 height 13
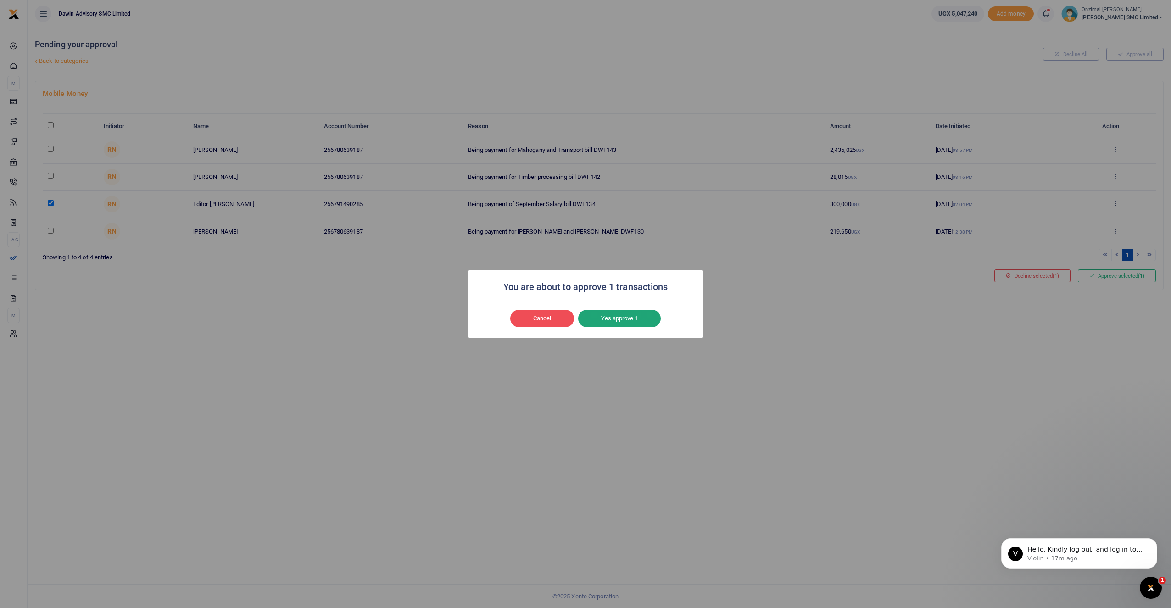
click at [629, 318] on button "Yes approve 1" at bounding box center [619, 318] width 83 height 17
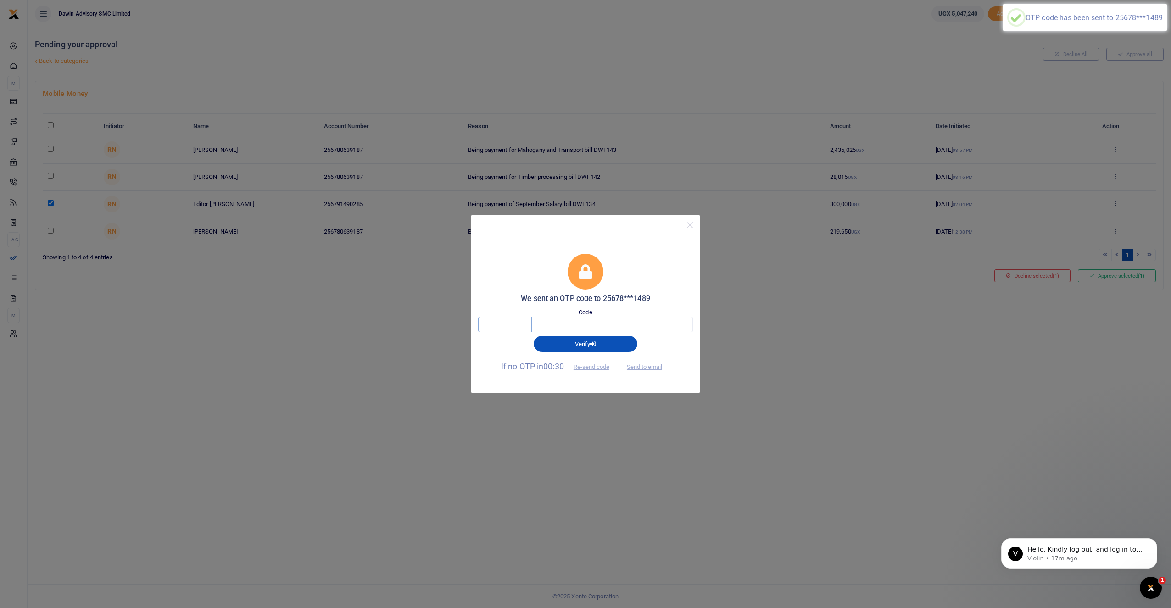
click at [511, 327] on input "text" at bounding box center [505, 325] width 54 height 16
click at [637, 369] on button "Send to email" at bounding box center [644, 367] width 51 height 16
click at [529, 319] on input "text" at bounding box center [505, 325] width 54 height 16
type input "9"
type input "3"
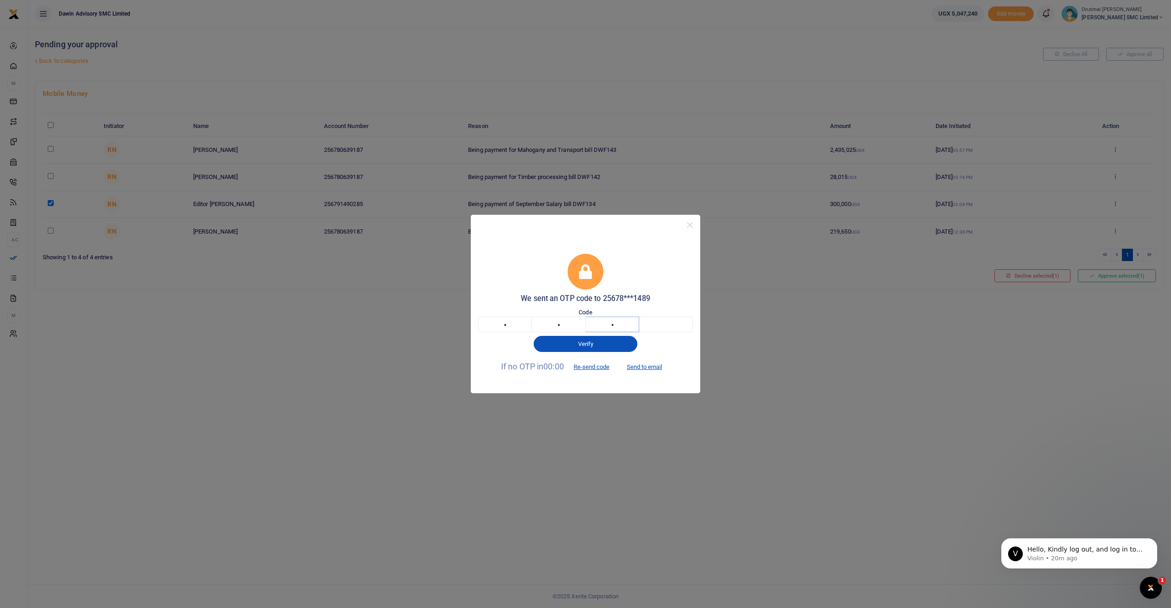
type input "9"
type input "1"
